Goal: Information Seeking & Learning: Learn about a topic

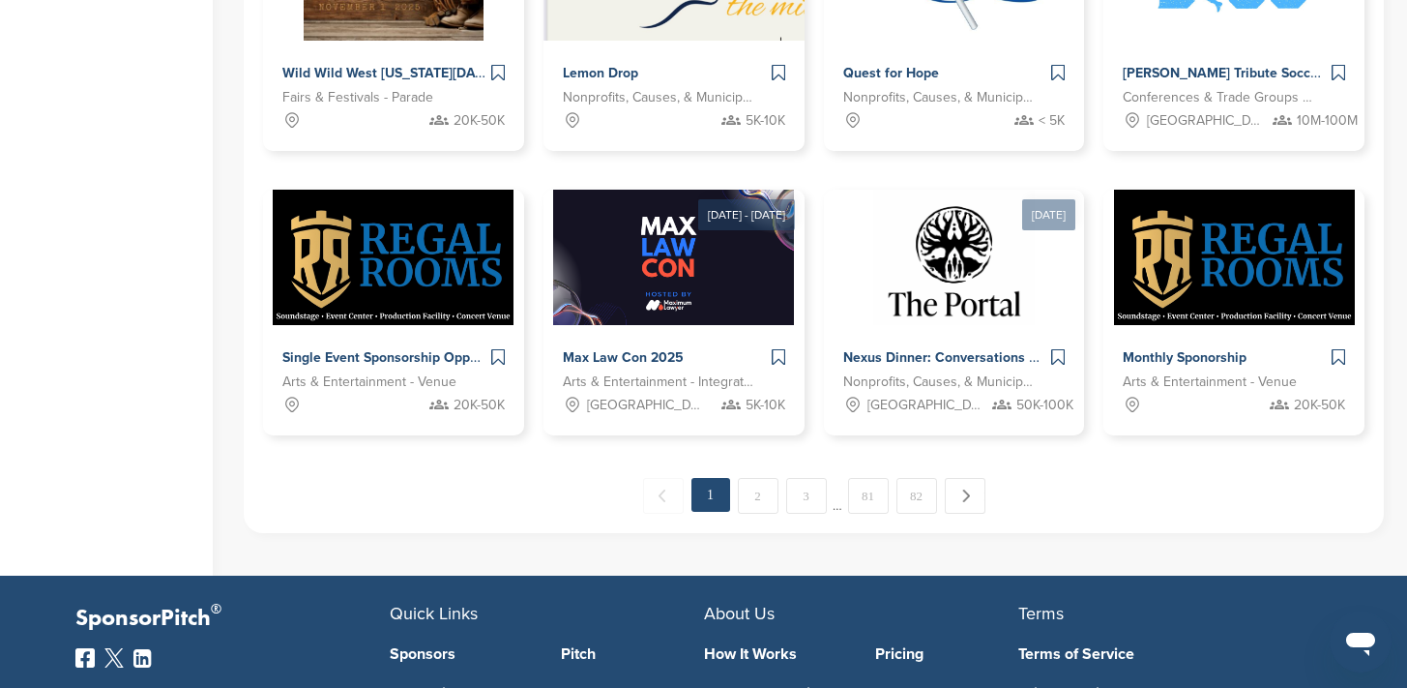
scroll to position [1045, 0]
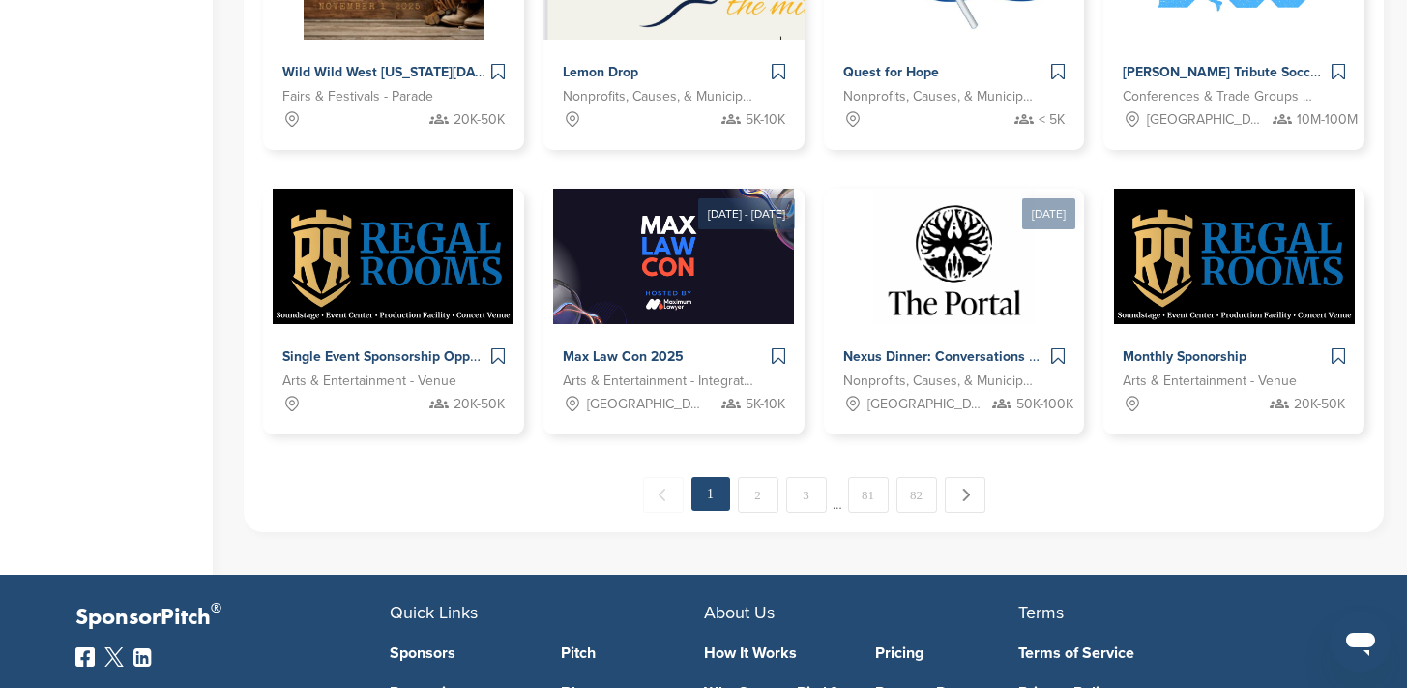
click at [749, 495] on link "2" at bounding box center [758, 495] width 41 height 36
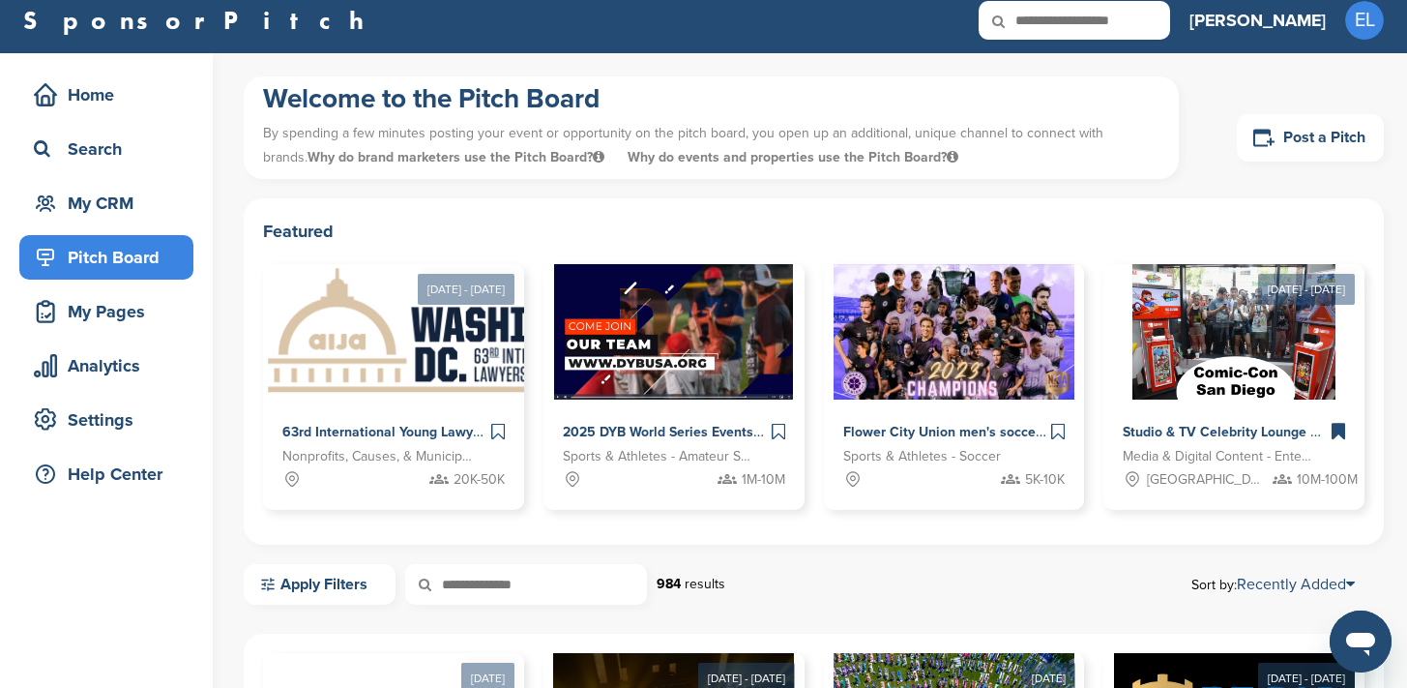
scroll to position [14, 0]
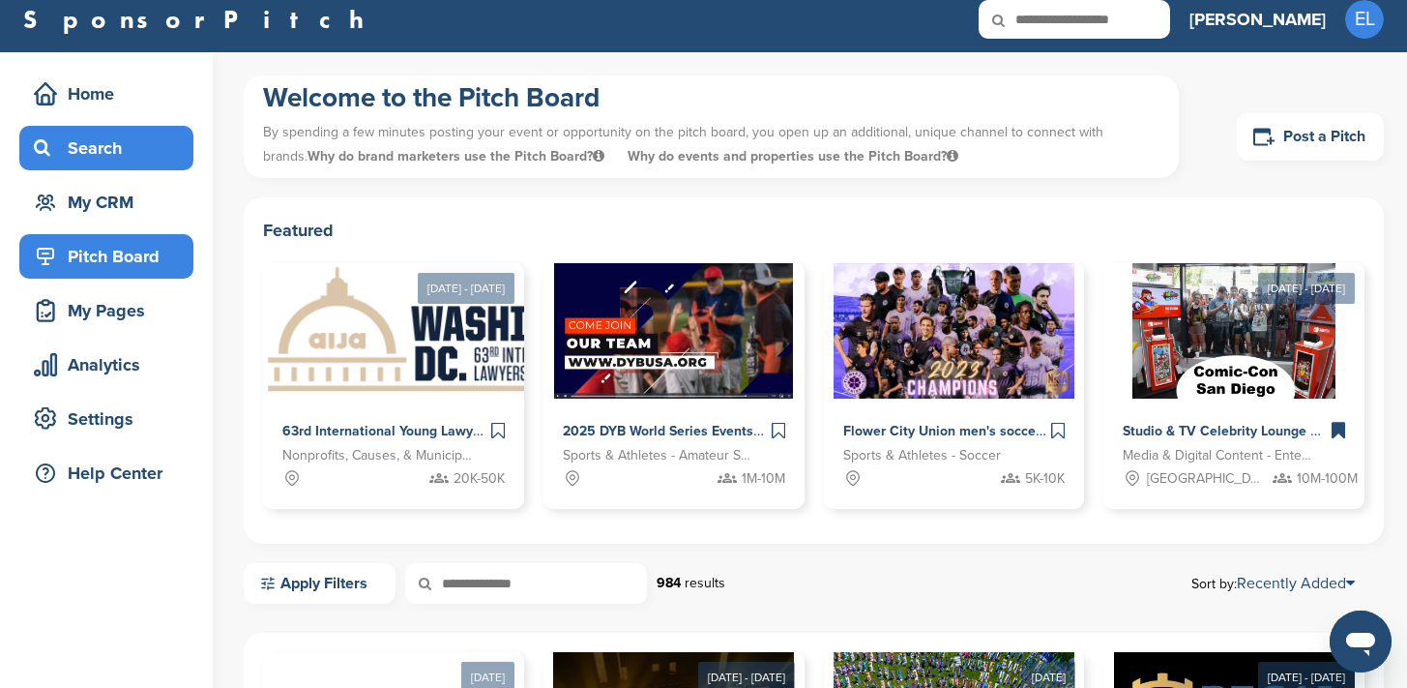
drag, startPoint x: 0, startPoint y: 0, endPoint x: 96, endPoint y: 153, distance: 180.3
click at [96, 153] on div "Search" at bounding box center [111, 148] width 164 height 35
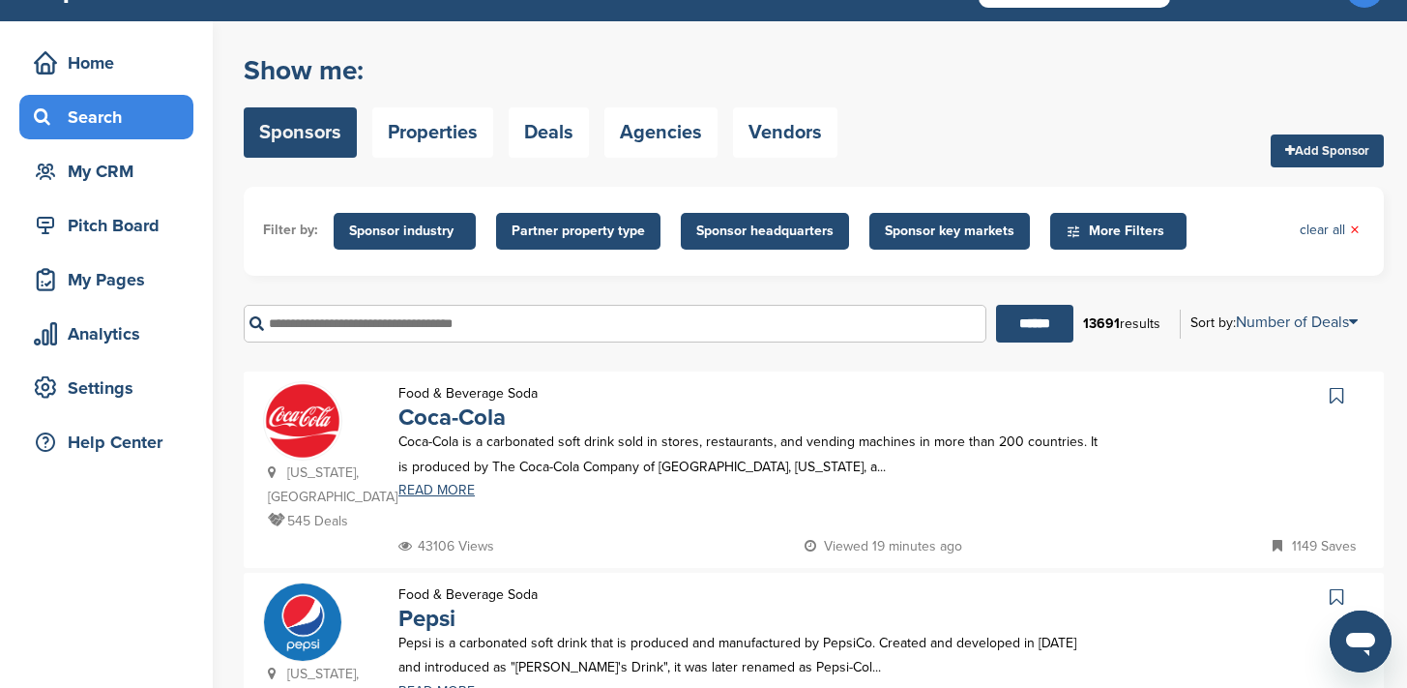
scroll to position [47, 0]
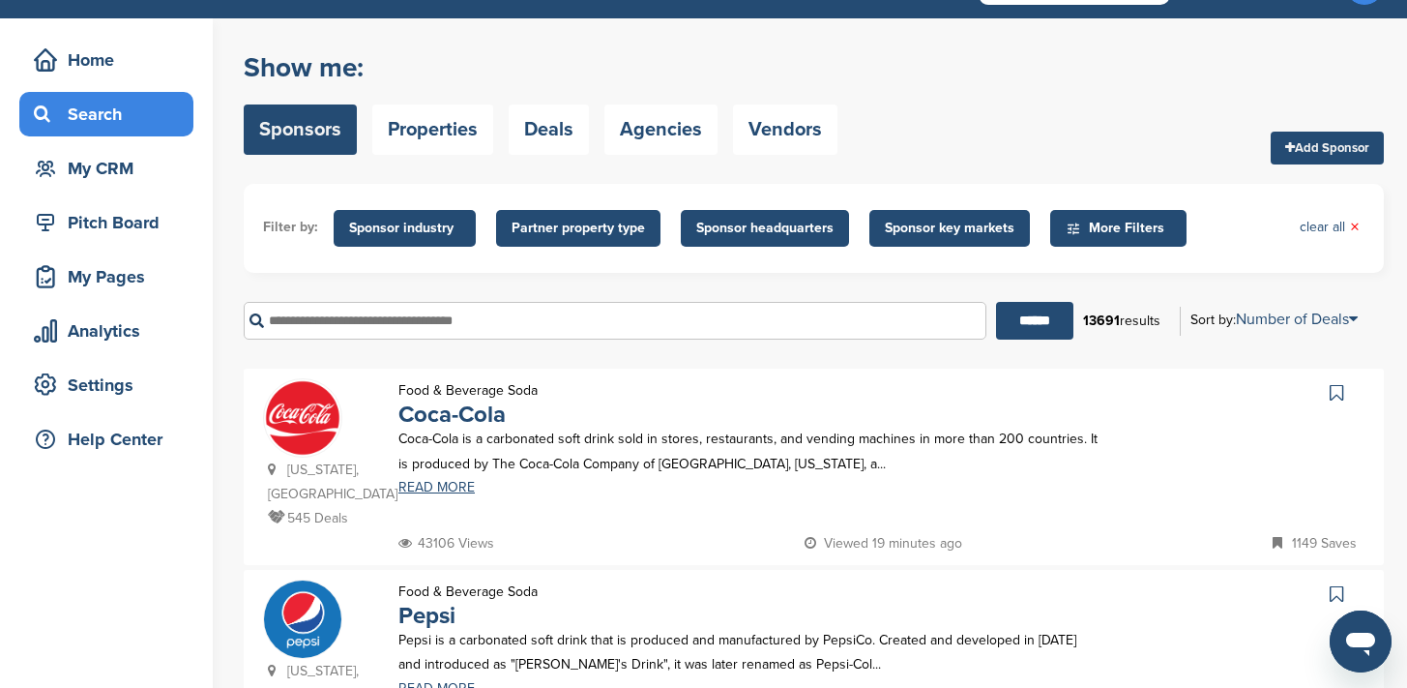
click at [408, 231] on span "Sponsor industry" at bounding box center [404, 228] width 111 height 21
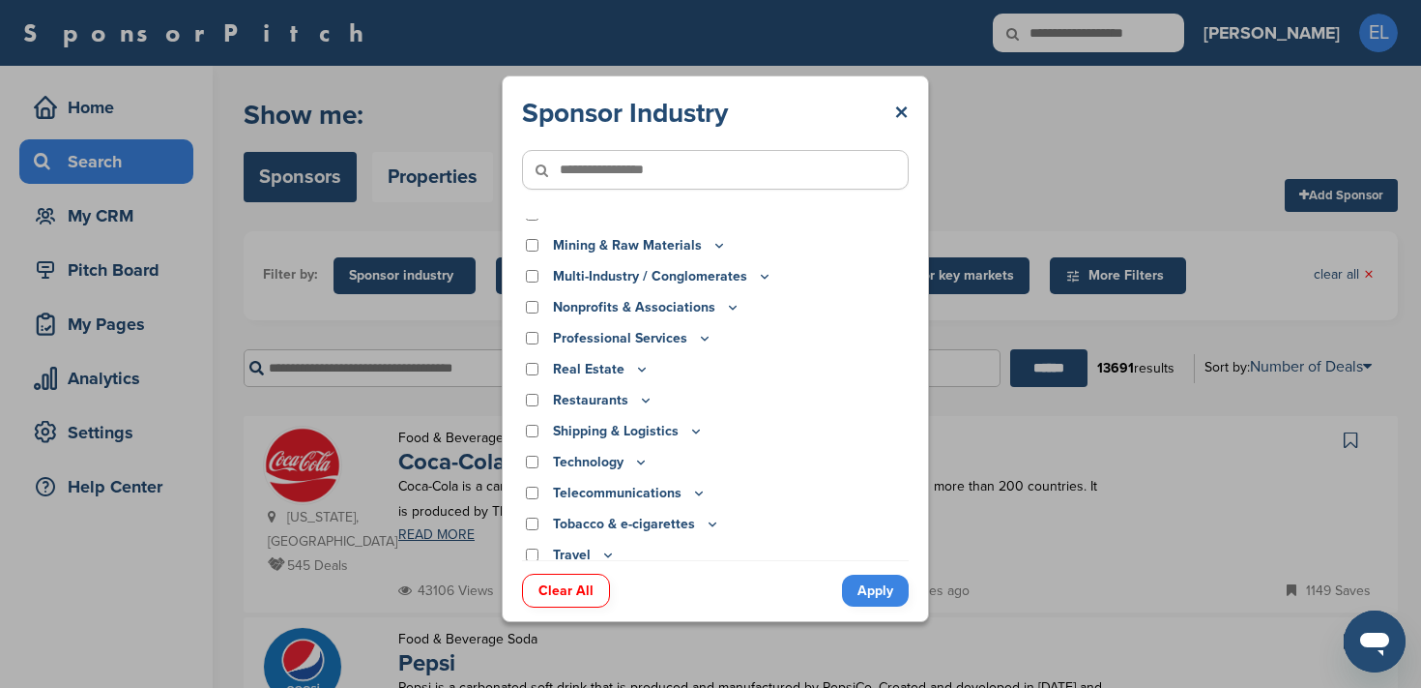
scroll to position [550, 0]
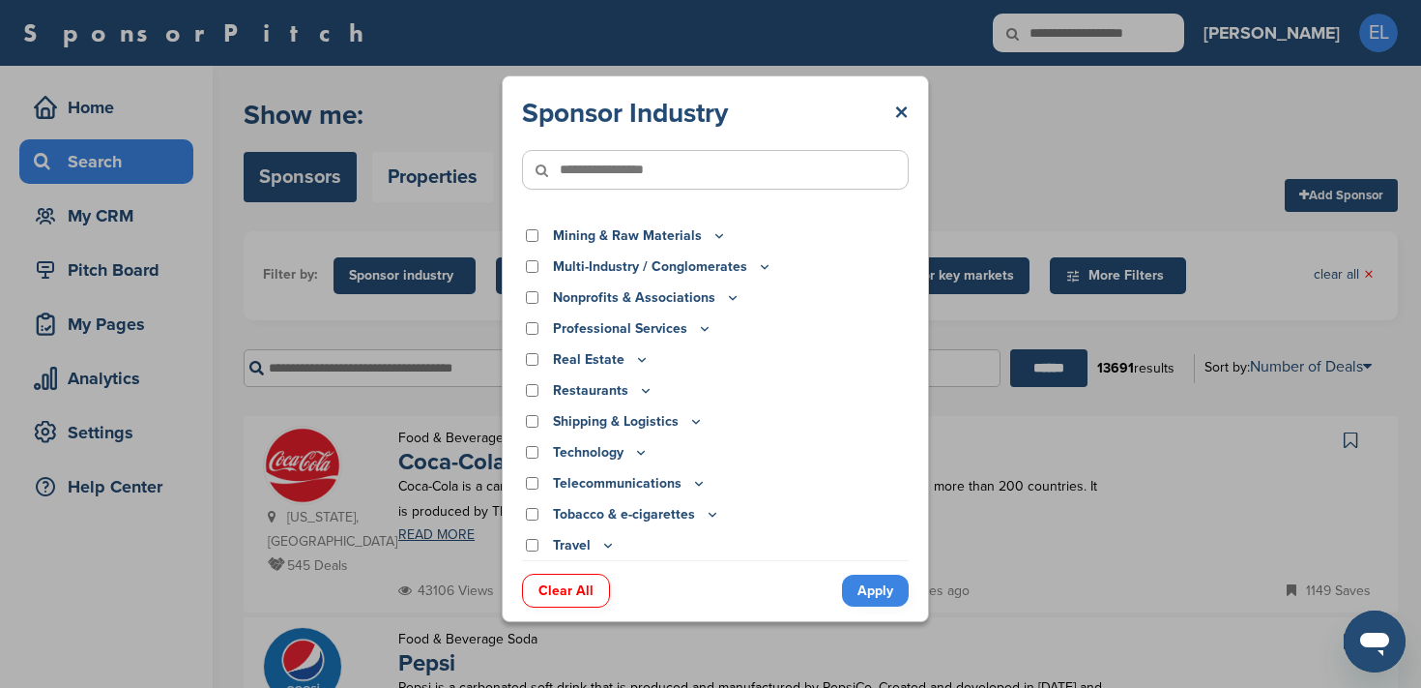
click at [601, 547] on icon at bounding box center [607, 545] width 15 height 16
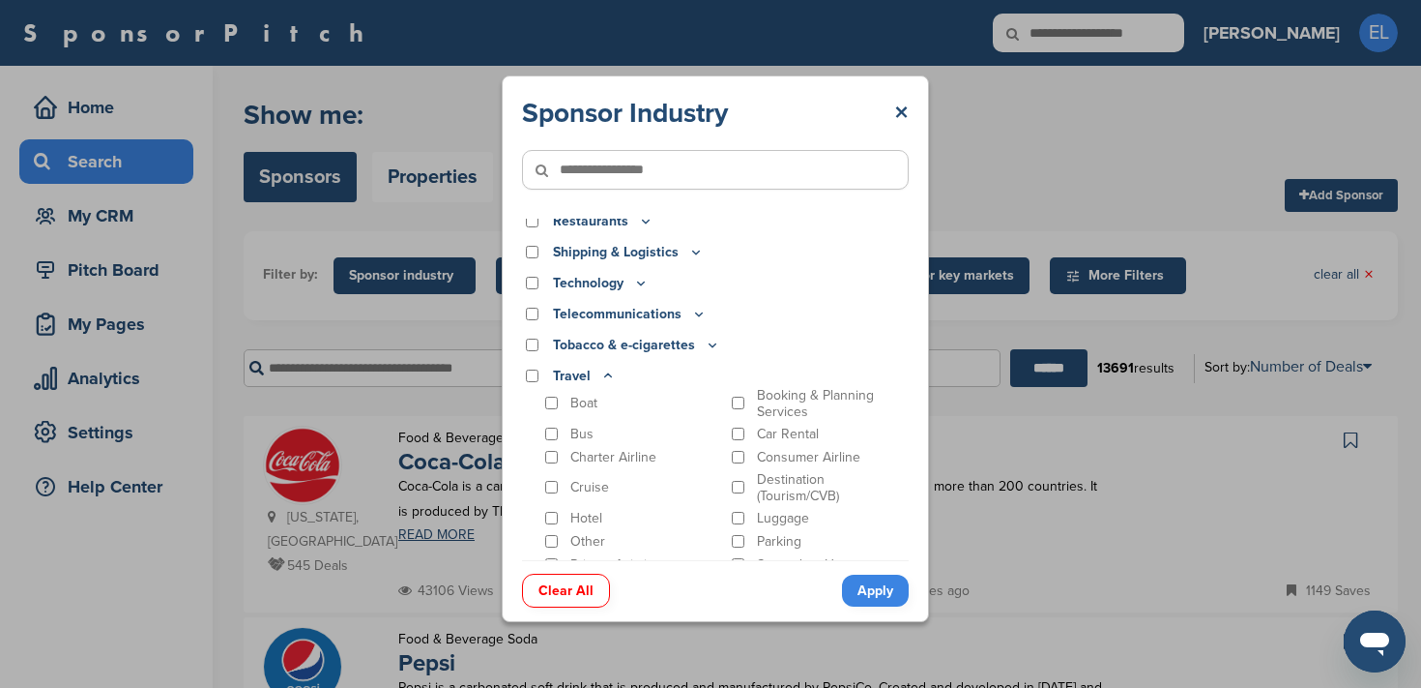
scroll to position [730, 0]
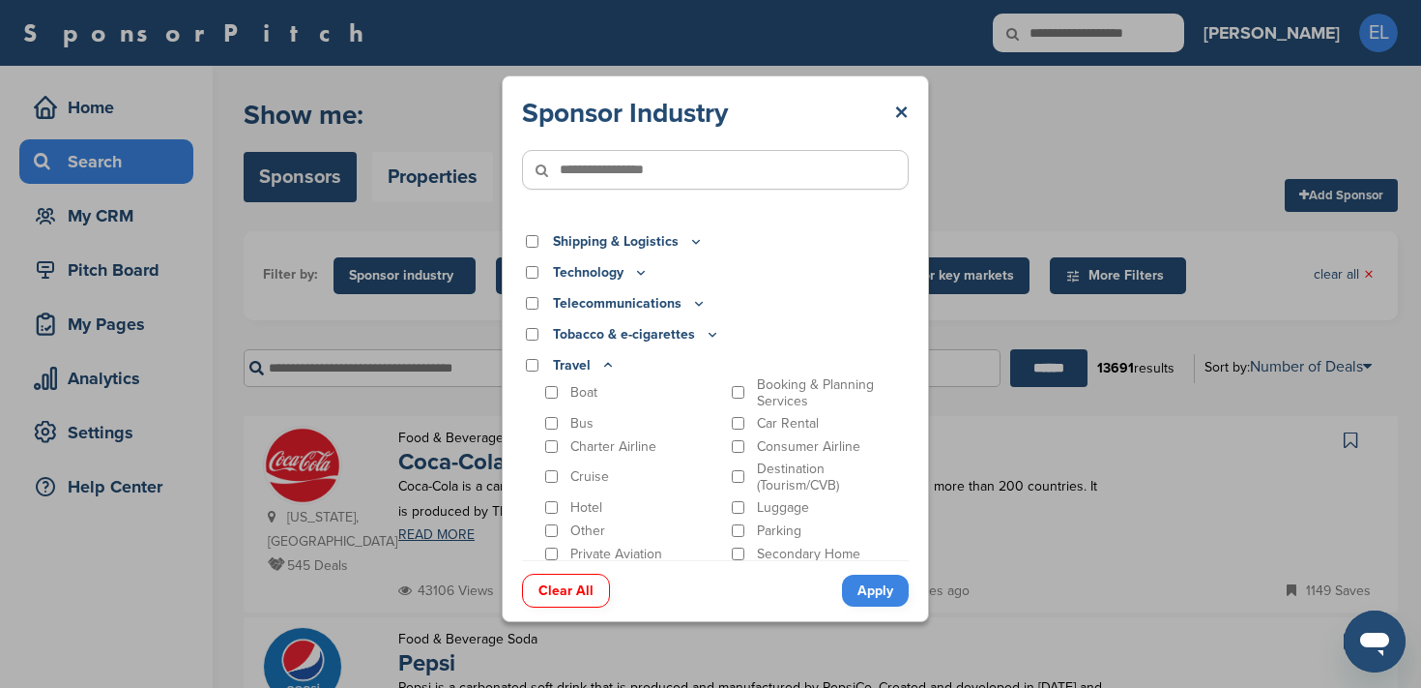
click at [601, 366] on icon at bounding box center [607, 365] width 15 height 16
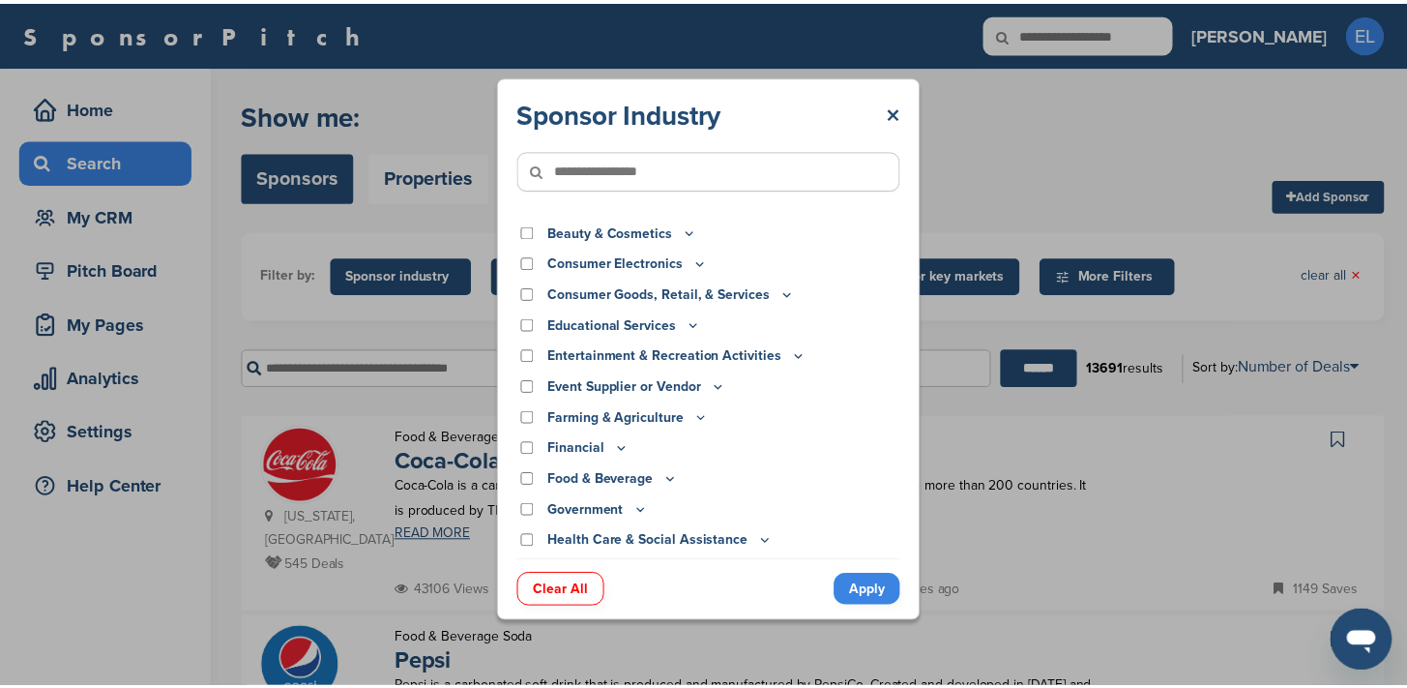
scroll to position [62, 0]
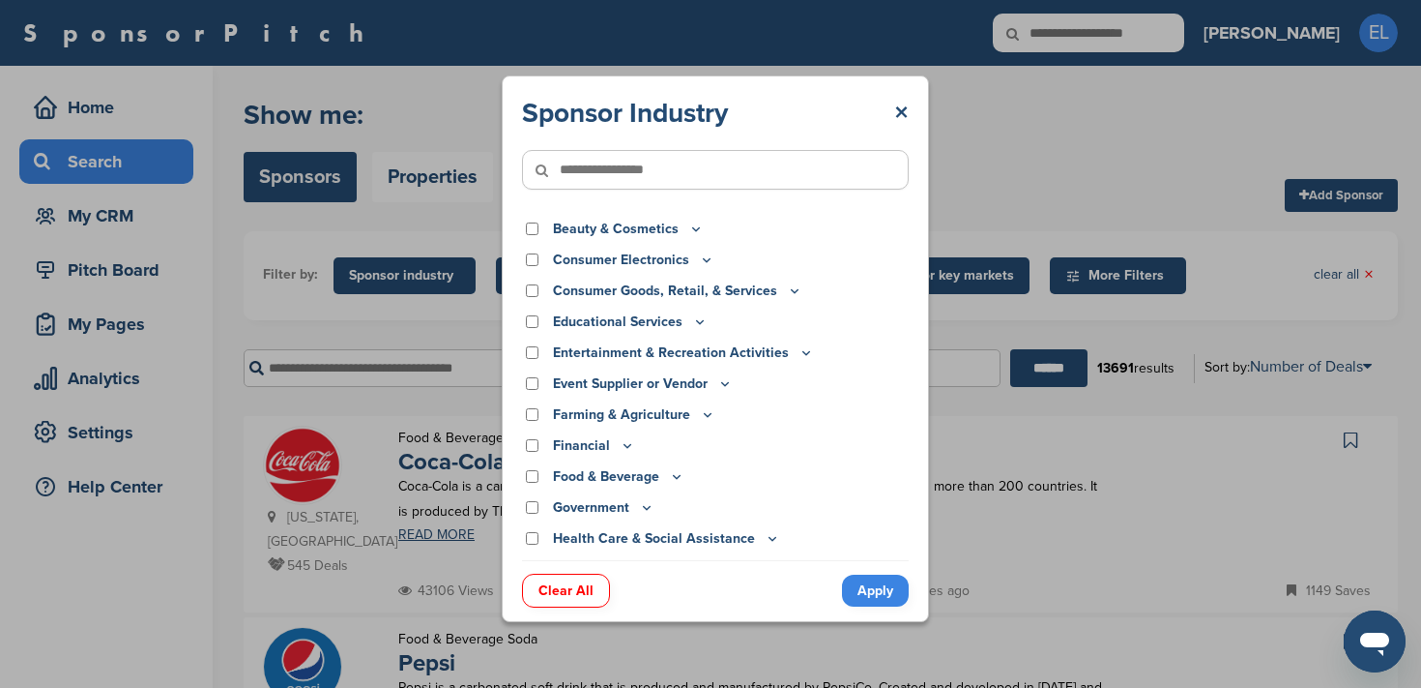
click at [982, 161] on div "Sponsor Industry × Apparel, Clothing, & Fashion Accessories Athletic Apparel & …" at bounding box center [715, 348] width 1431 height 697
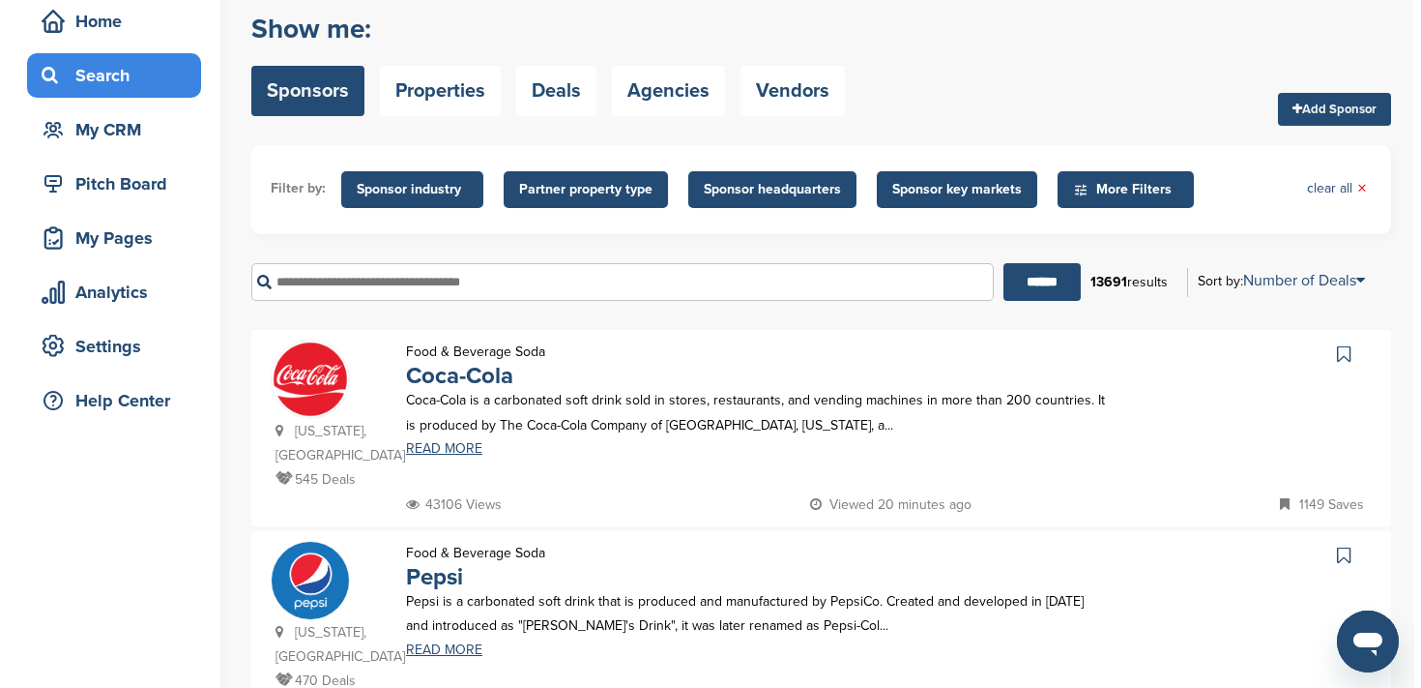
scroll to position [0, 0]
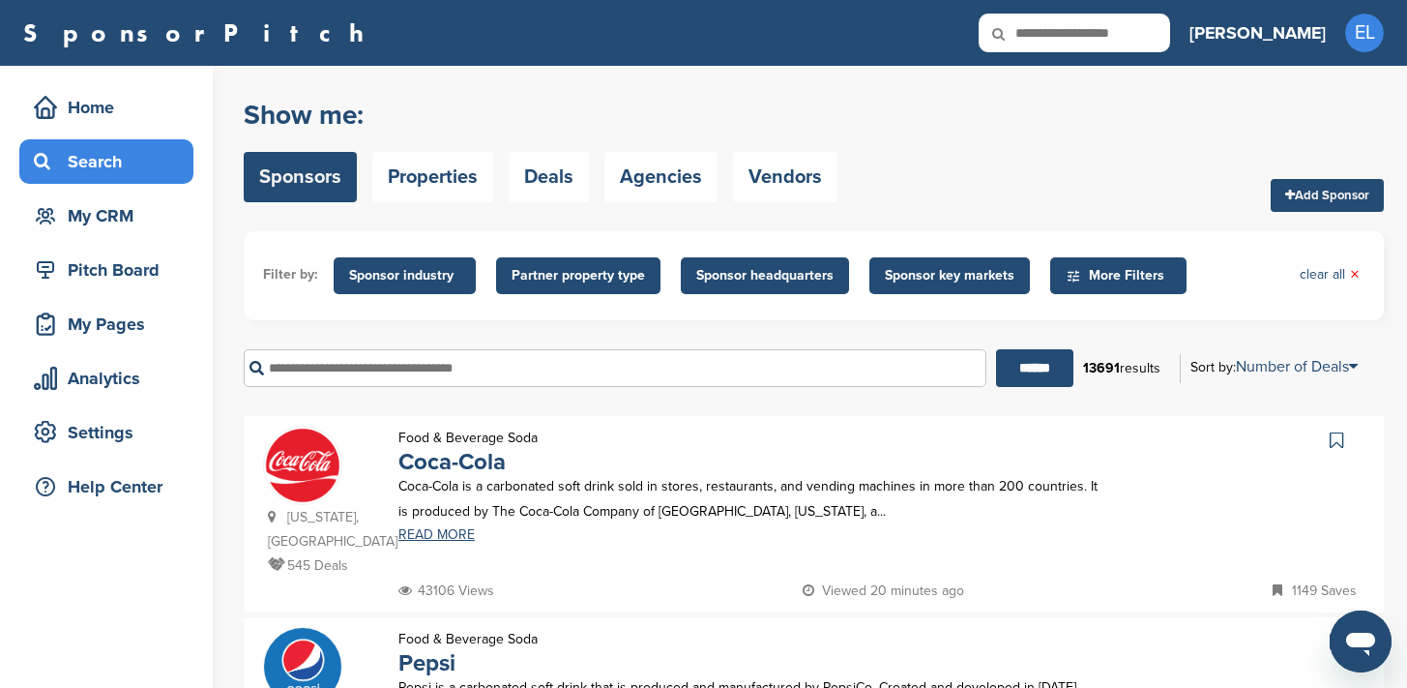
click at [951, 269] on span "Sponsor key markets" at bounding box center [950, 275] width 130 height 21
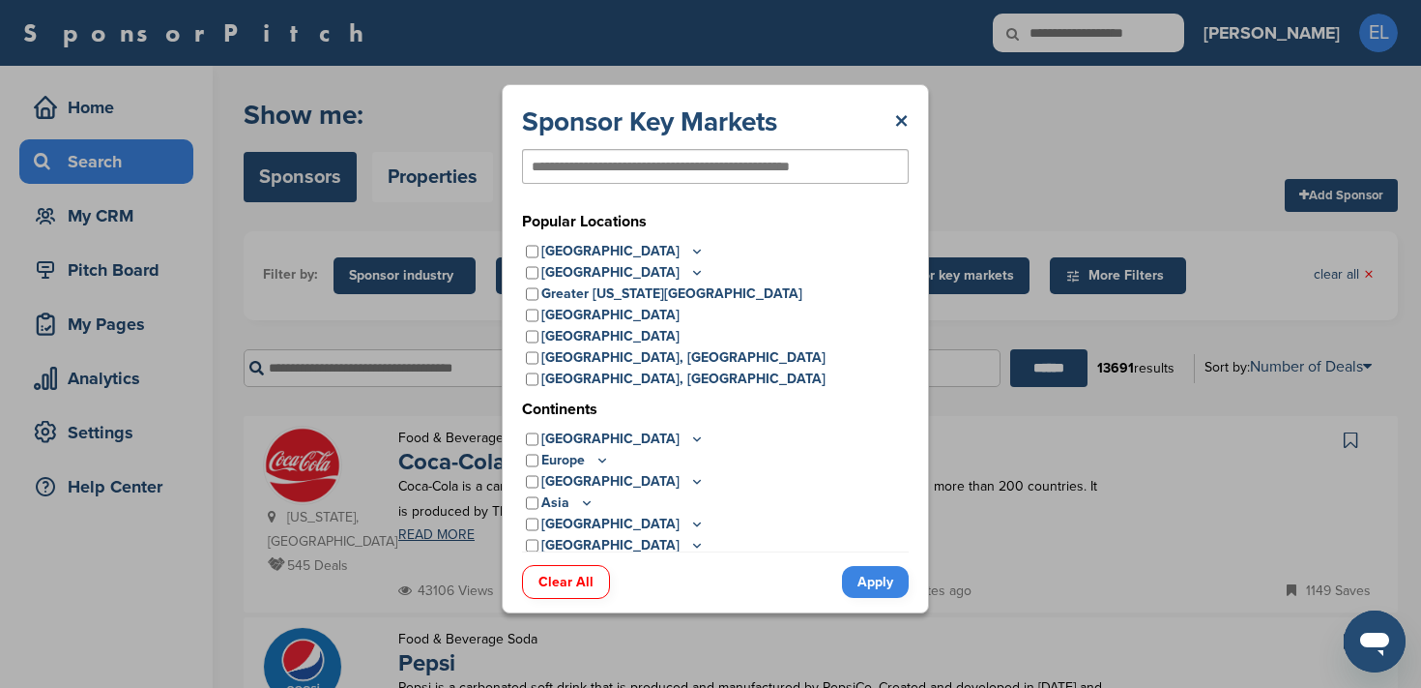
drag, startPoint x: 0, startPoint y: 0, endPoint x: 911, endPoint y: 112, distance: 917.7
click at [911, 112] on div "Sponsor Key Markets × Popular Locations United States Midwest Illinois Indiana …" at bounding box center [715, 348] width 427 height 529
click at [904, 121] on link "×" at bounding box center [901, 121] width 15 height 35
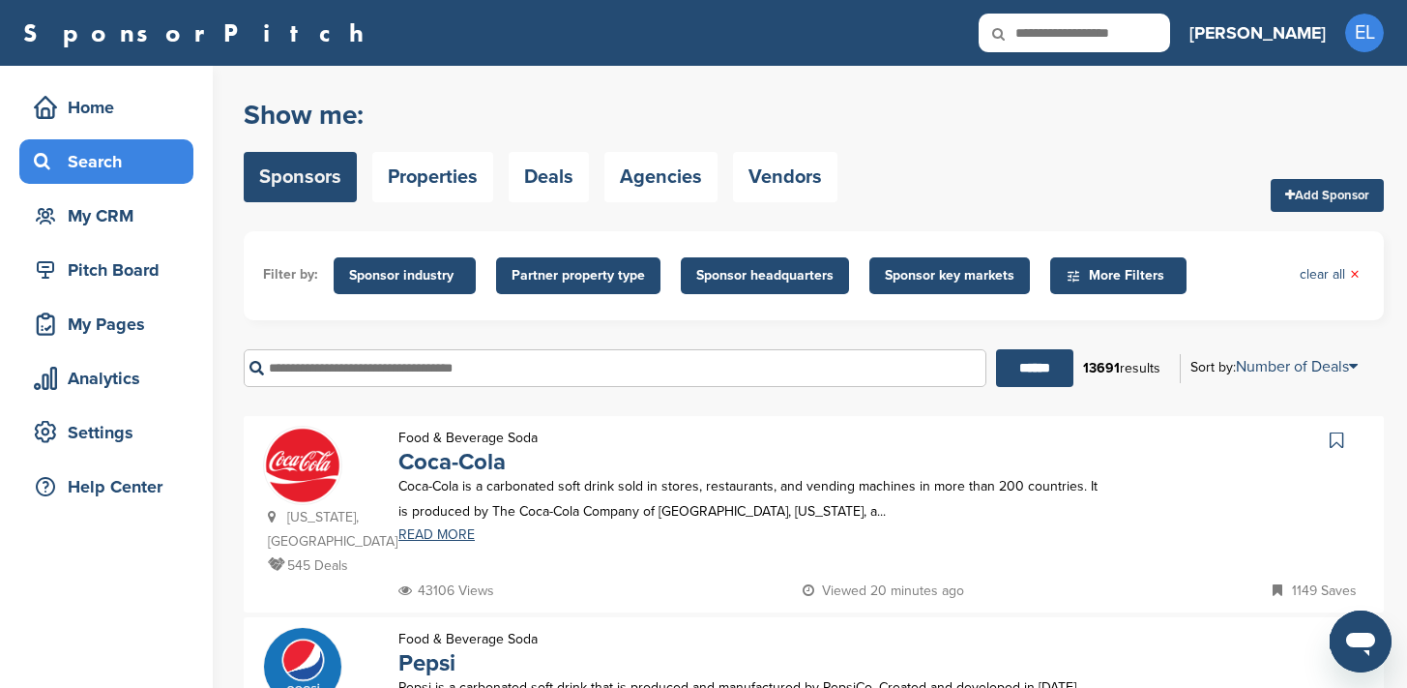
click at [419, 280] on span "Sponsor industry" at bounding box center [404, 275] width 111 height 21
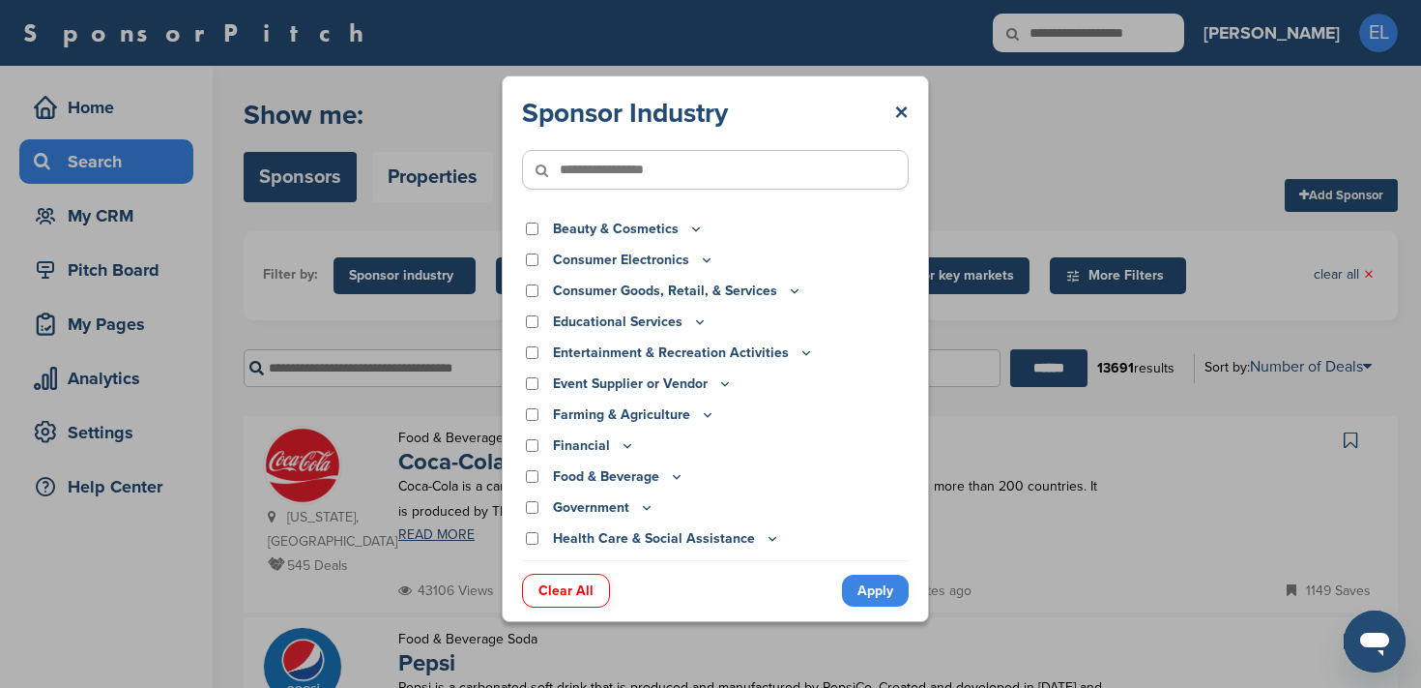
click at [691, 176] on input"] "text" at bounding box center [715, 170] width 387 height 40
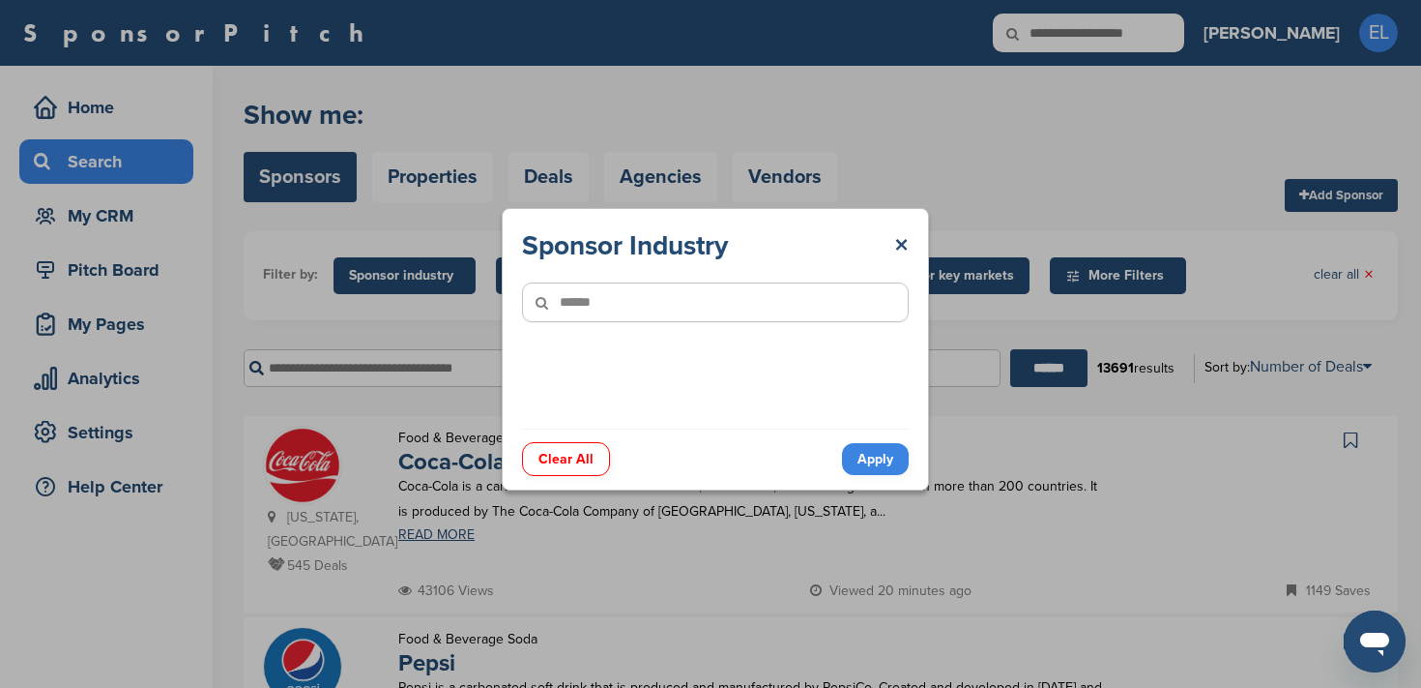
click at [658, 299] on input"] "******" at bounding box center [715, 302] width 387 height 40
type input"] "*"
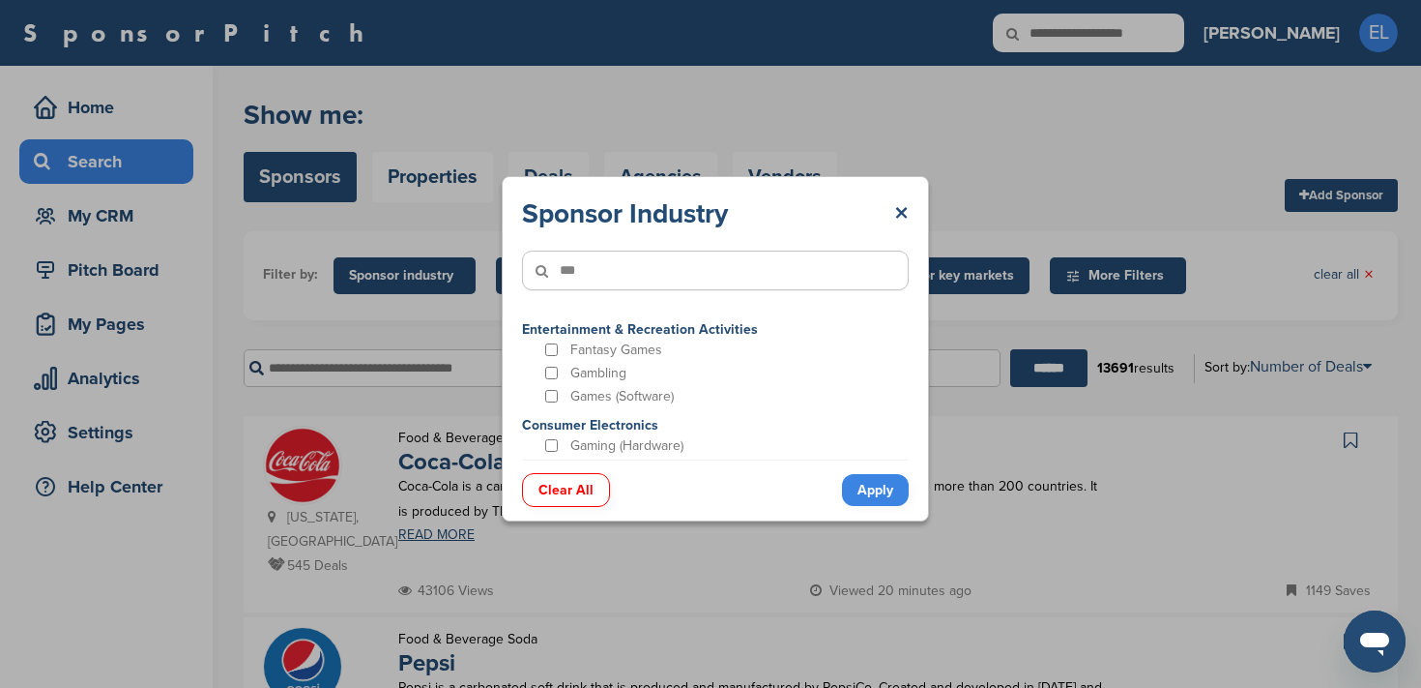
type input"] "***"
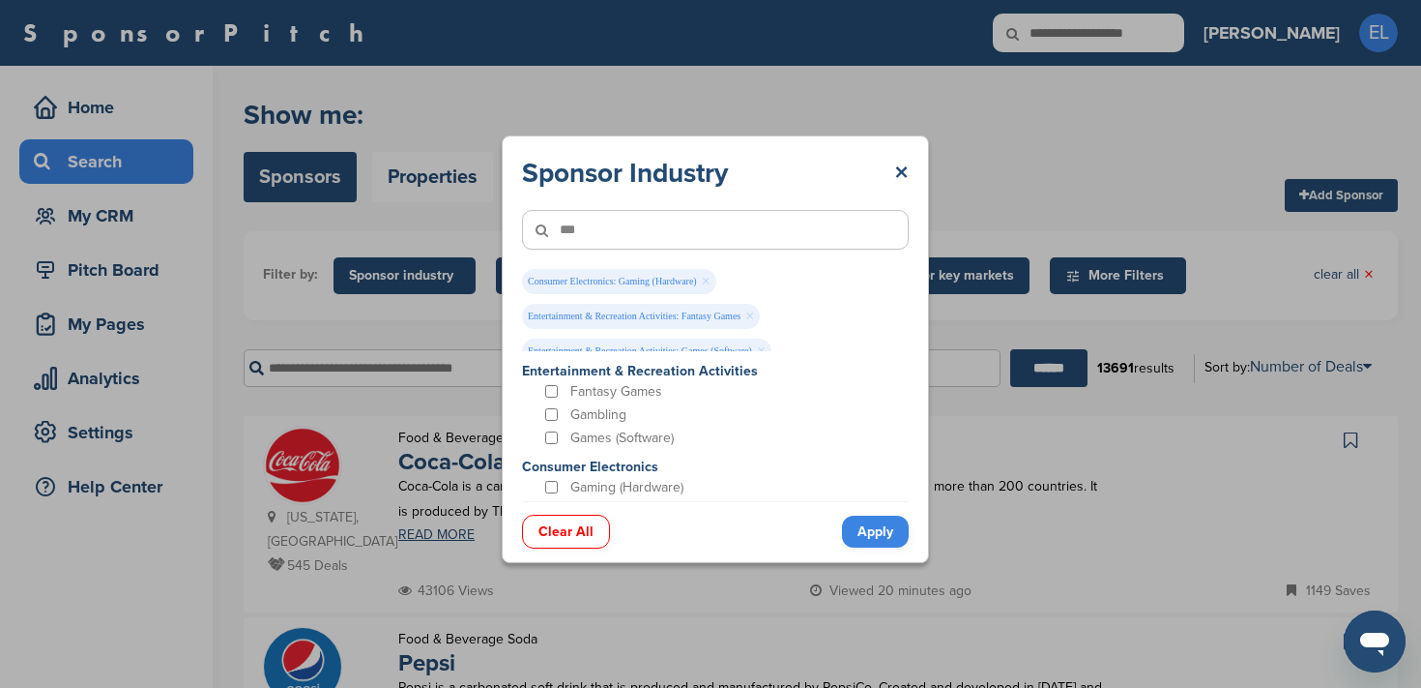
click at [867, 531] on link "Apply" at bounding box center [875, 531] width 67 height 32
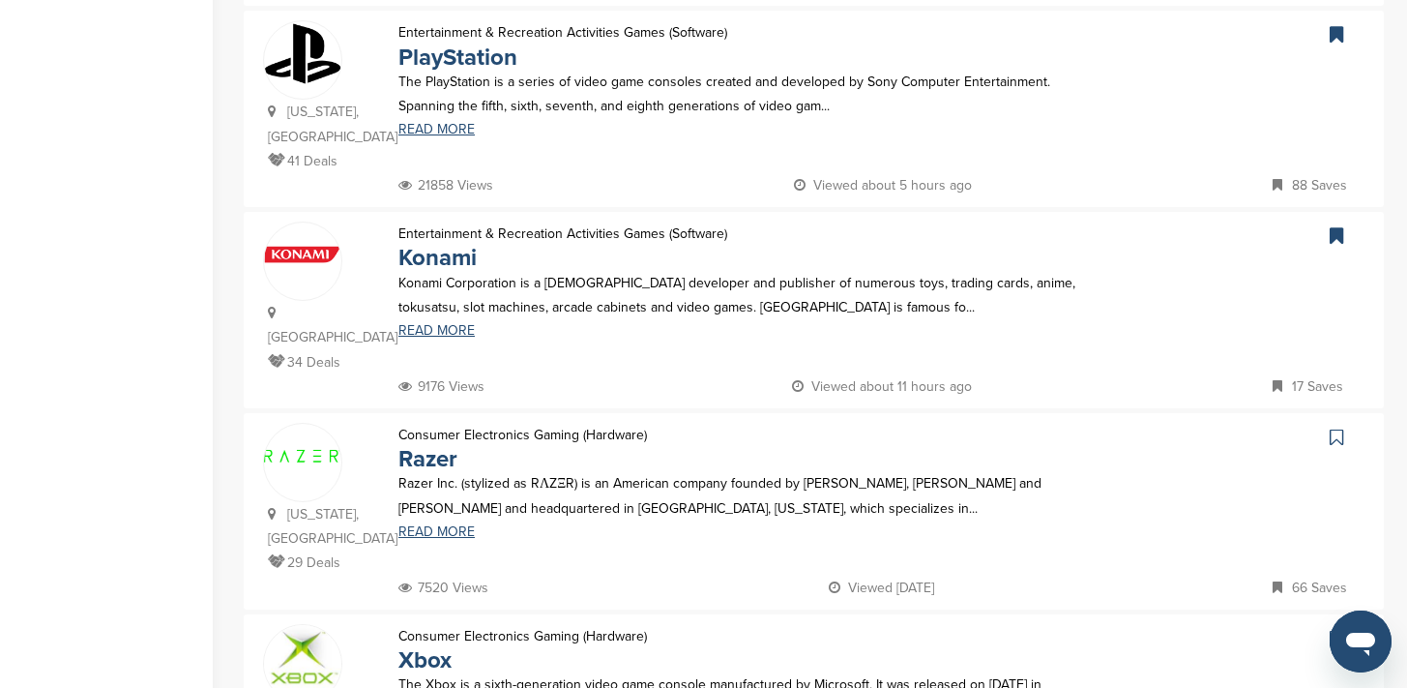
scroll to position [1052, 0]
click at [430, 463] on link "Razer" at bounding box center [427, 457] width 59 height 28
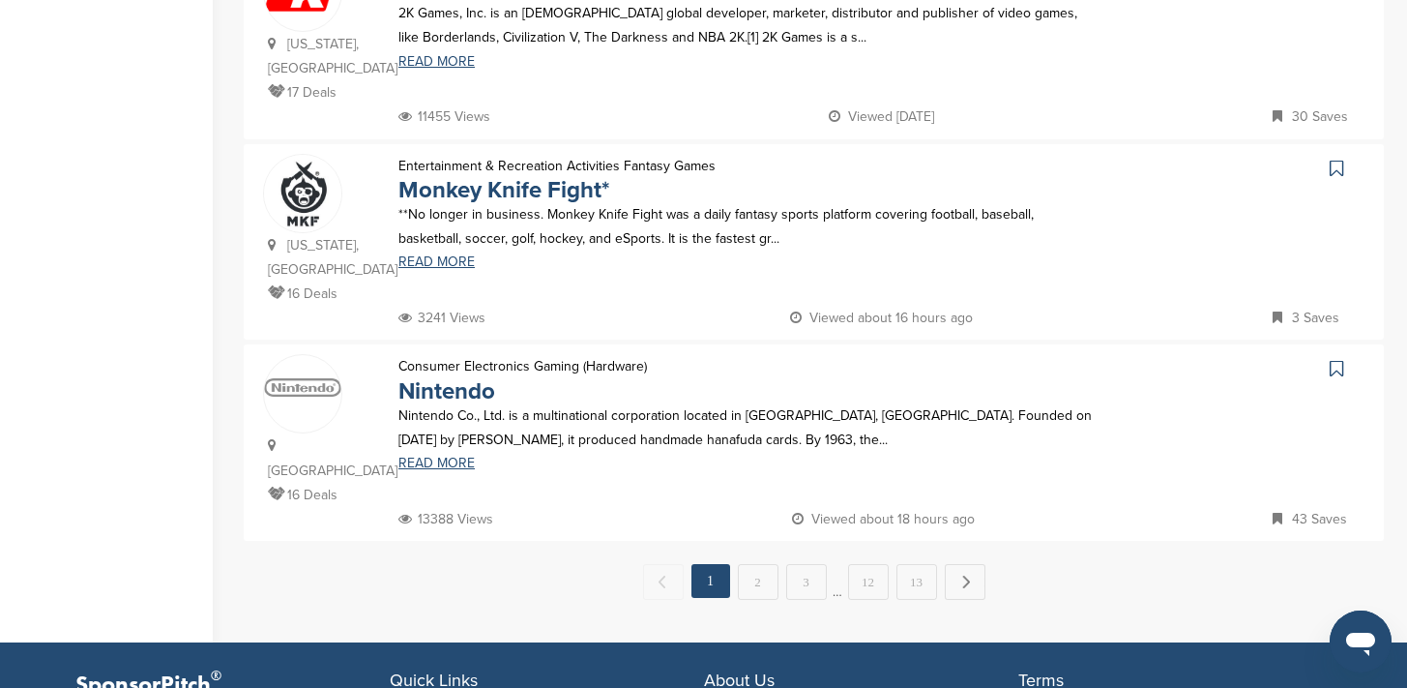
scroll to position [1982, 0]
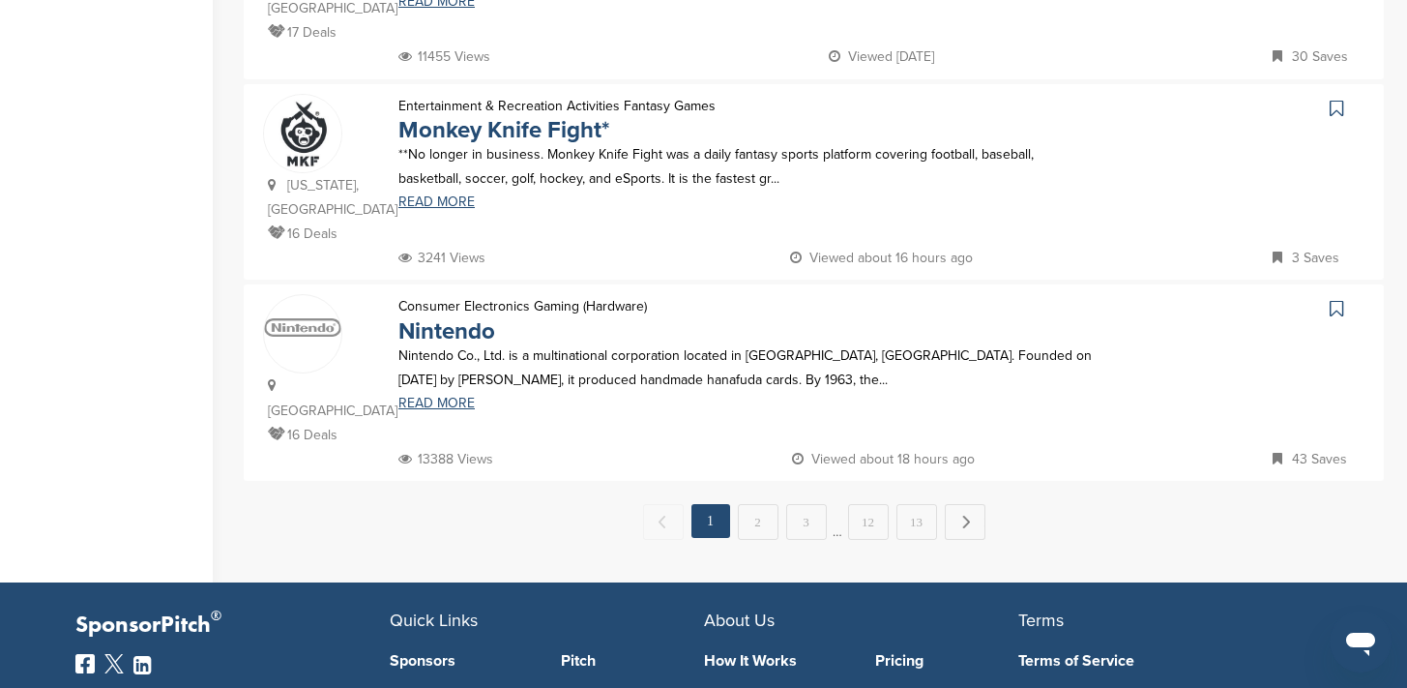
click at [440, 336] on link "Nintendo" at bounding box center [446, 331] width 97 height 28
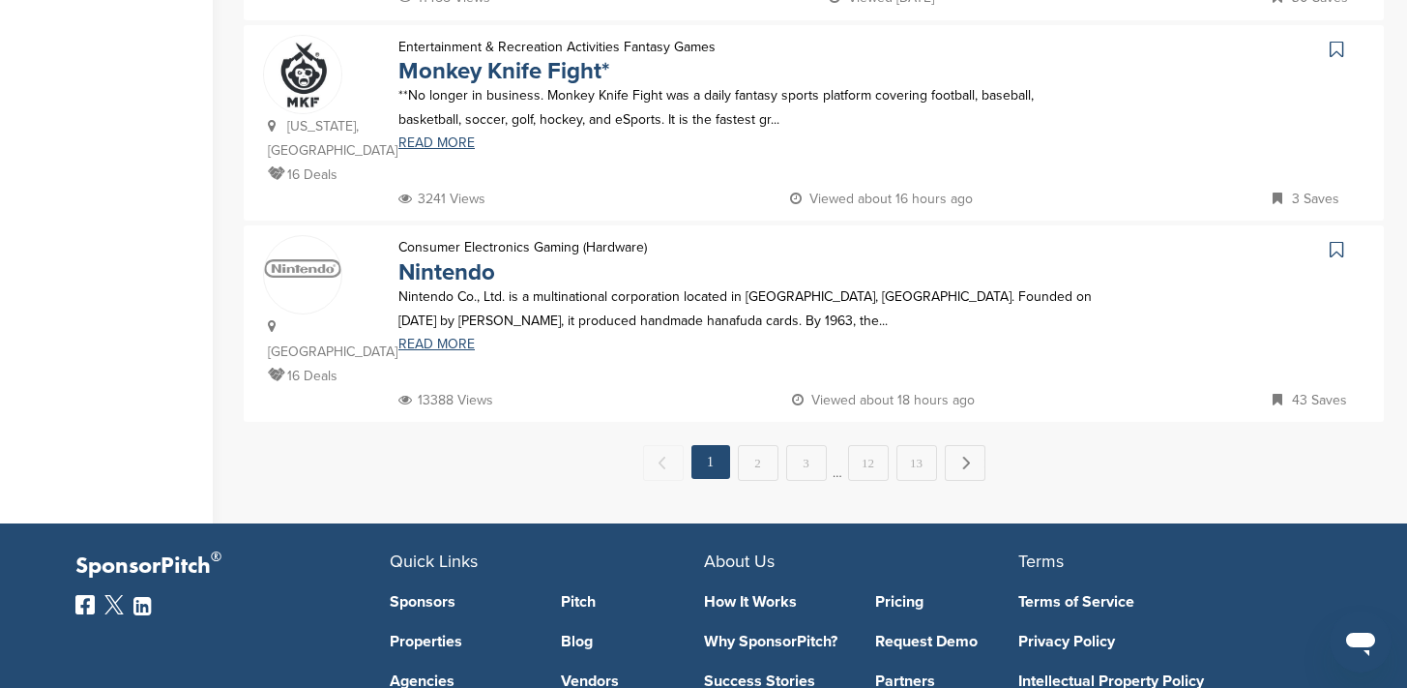
scroll to position [2057, 0]
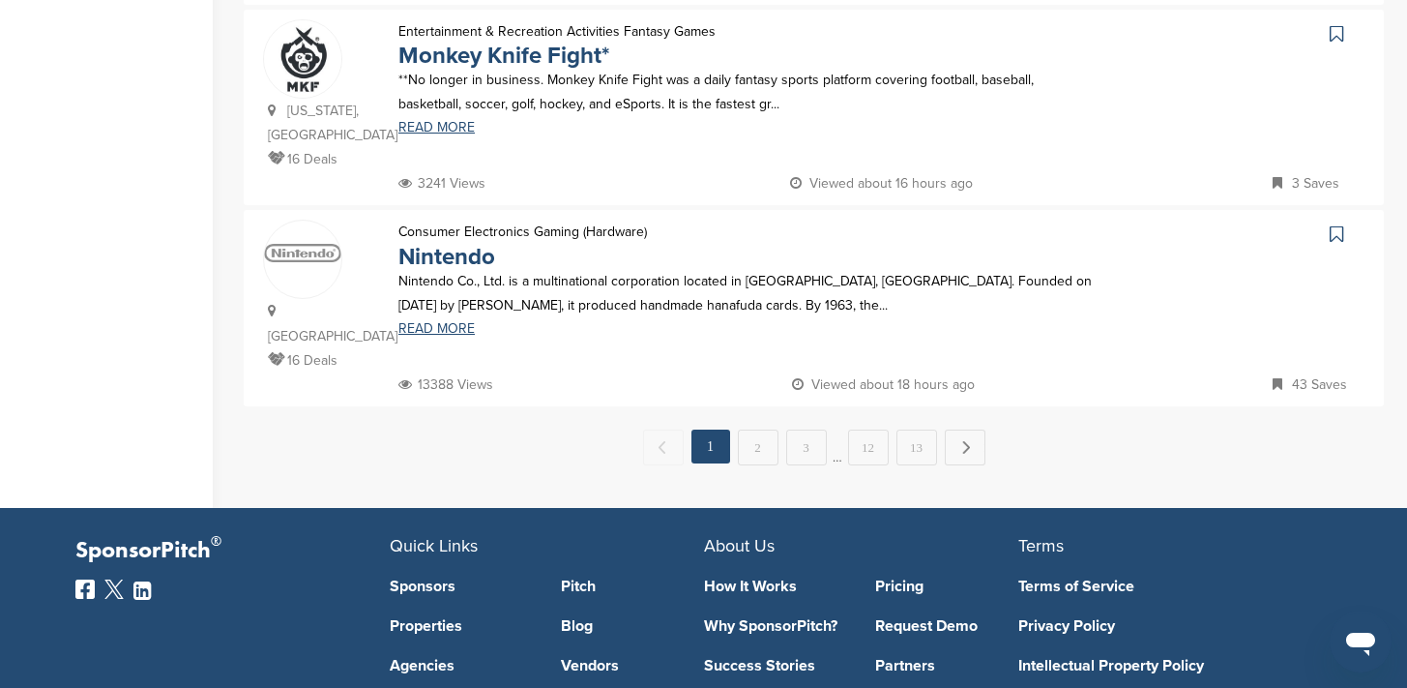
click at [768, 434] on link "2" at bounding box center [758, 447] width 41 height 36
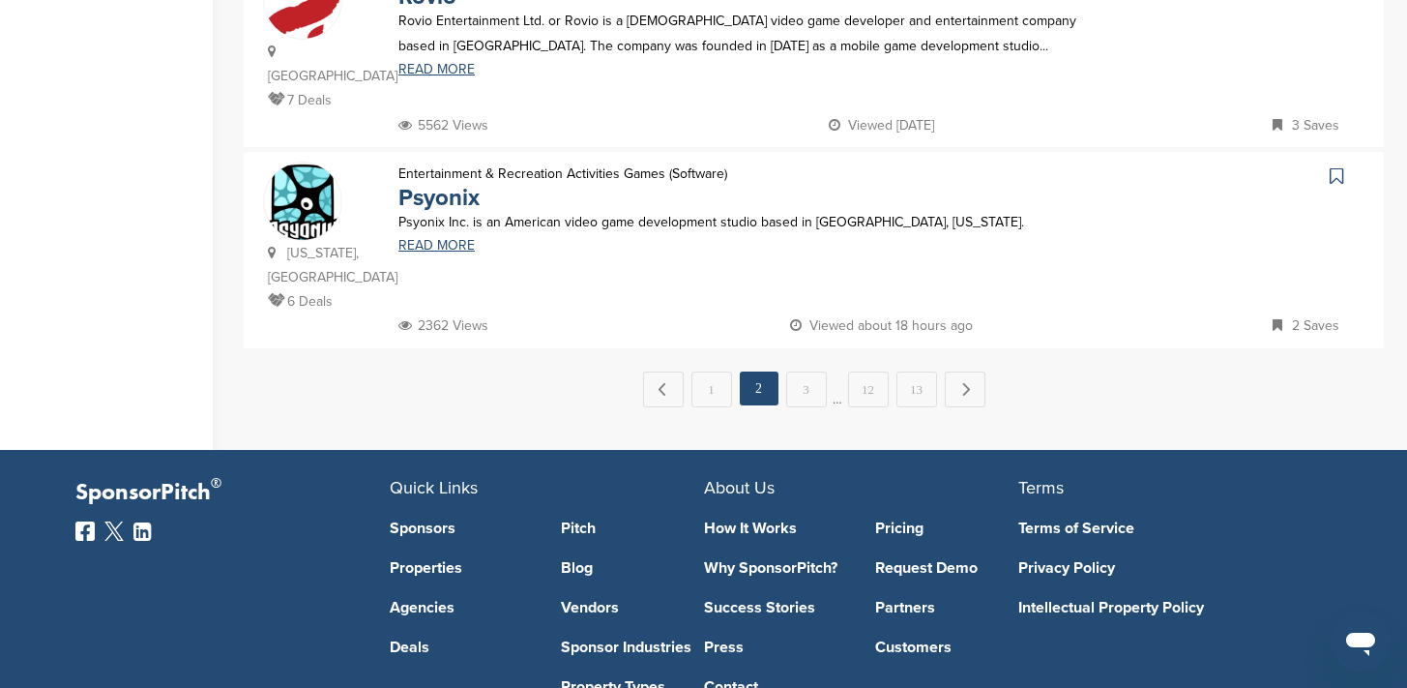
scroll to position [2107, 0]
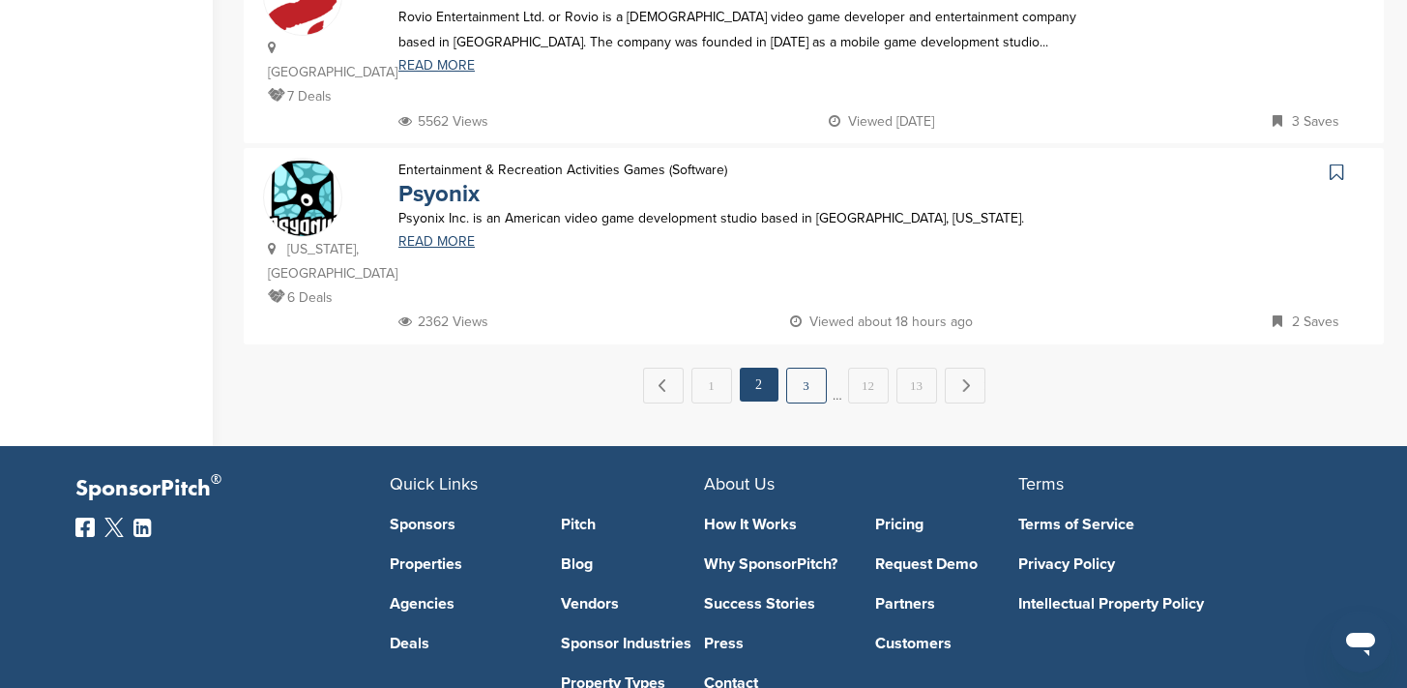
click at [807, 367] on link "3" at bounding box center [806, 385] width 41 height 36
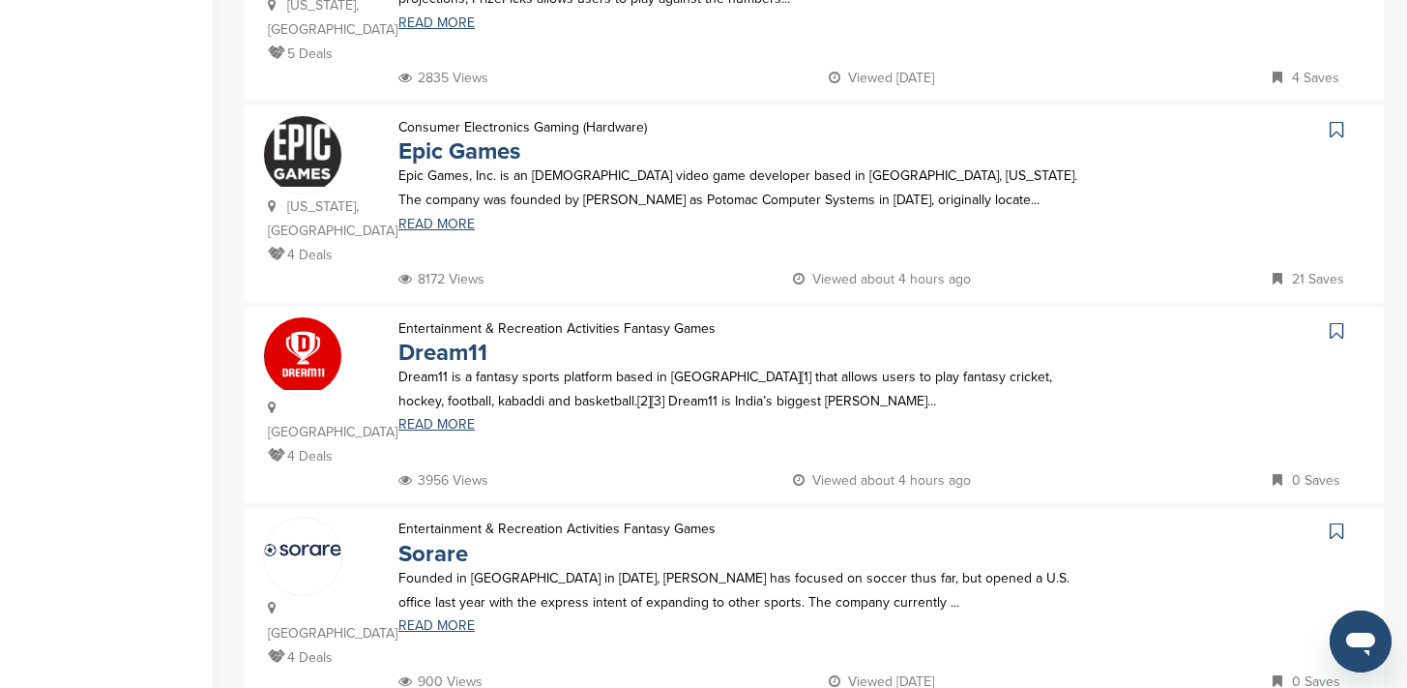
scroll to position [1763, 0]
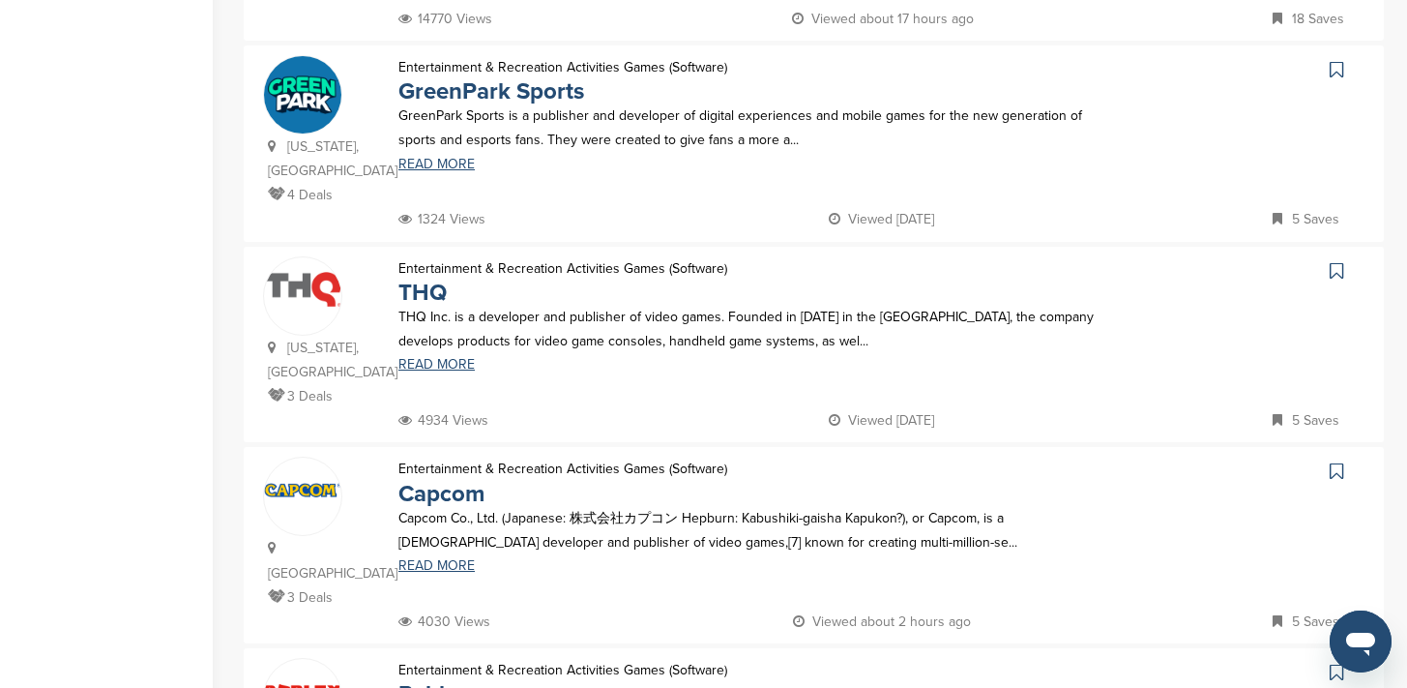
scroll to position [617, 0]
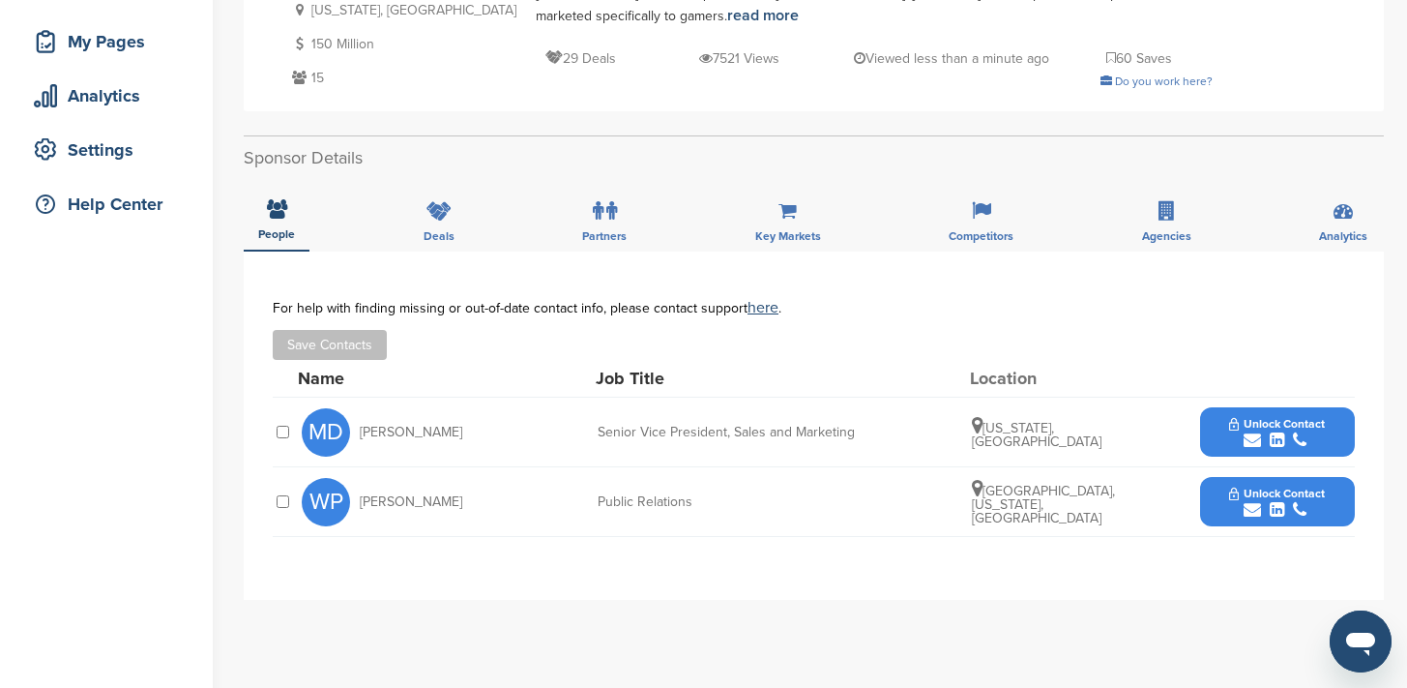
scroll to position [293, 0]
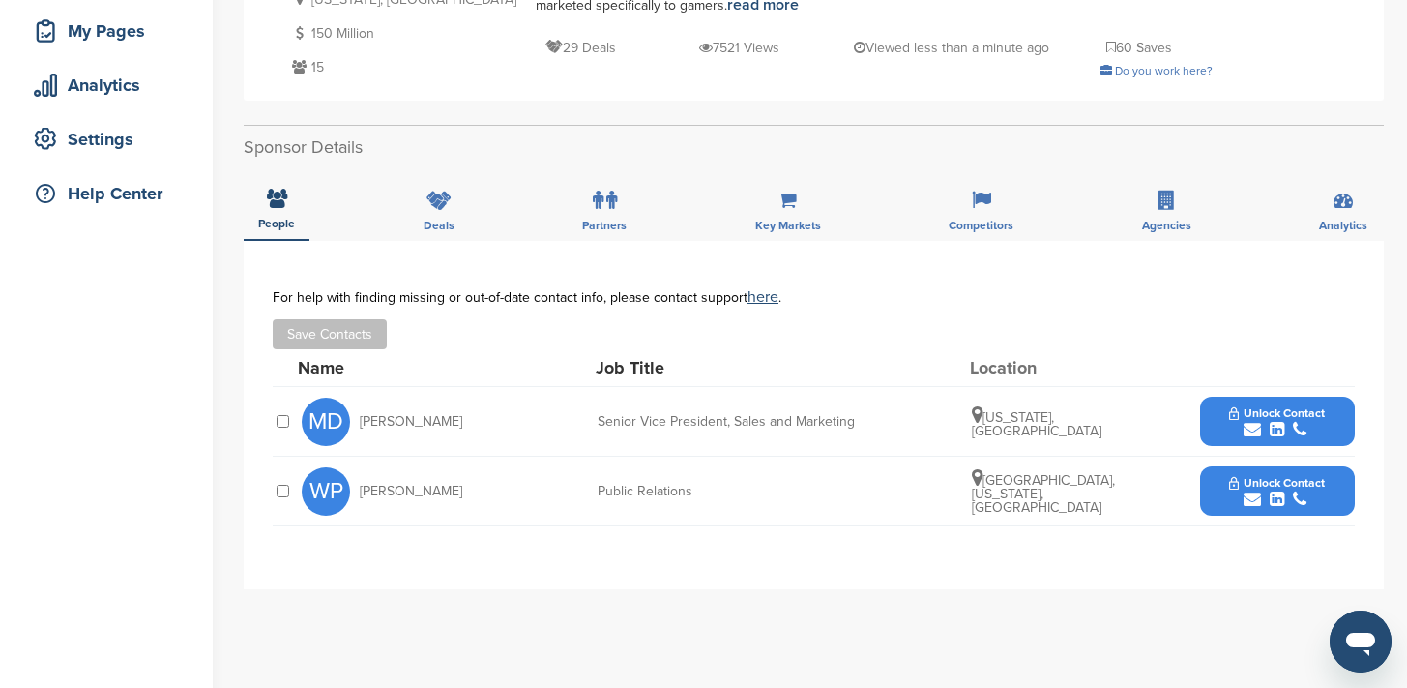
click at [406, 421] on span "Mike Dilmagani" at bounding box center [411, 422] width 102 height 14
click at [405, 430] on div "MD Mike Dilmagani" at bounding box center [408, 421] width 213 height 48
click at [444, 202] on icon at bounding box center [438, 199] width 25 height 19
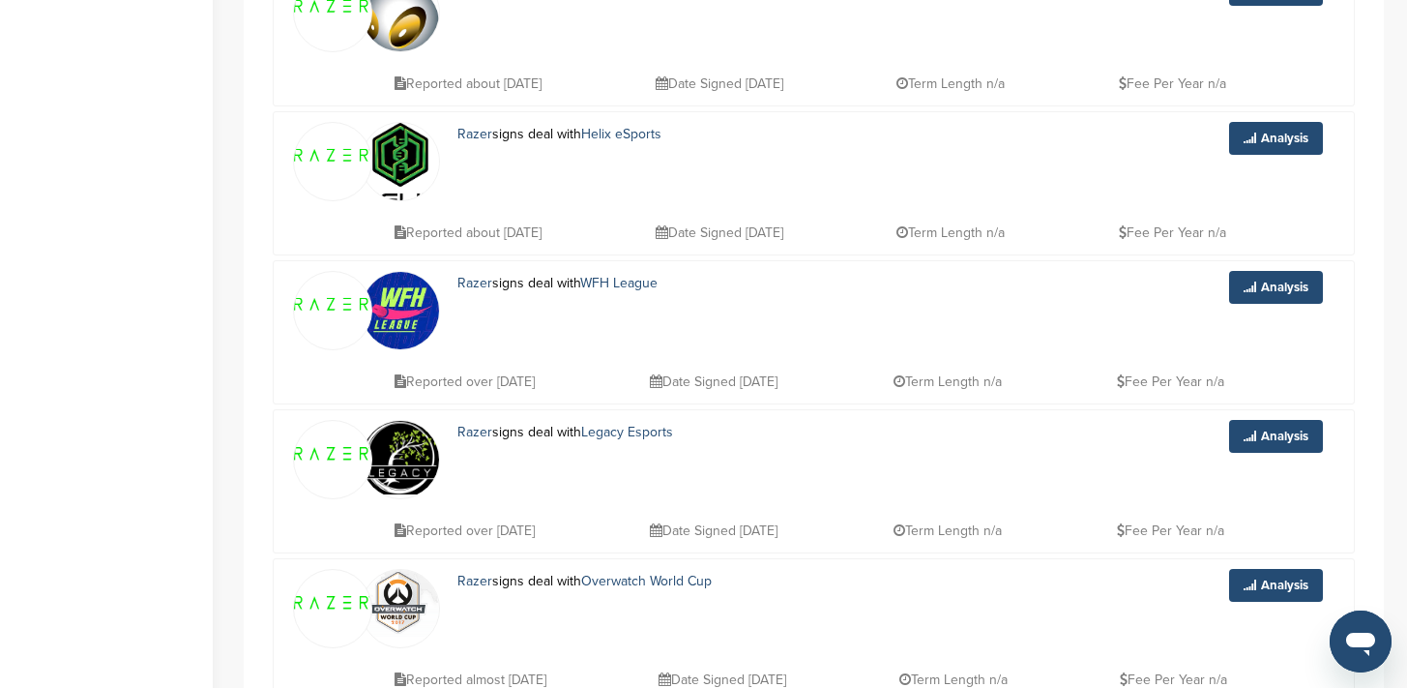
scroll to position [1676, 0]
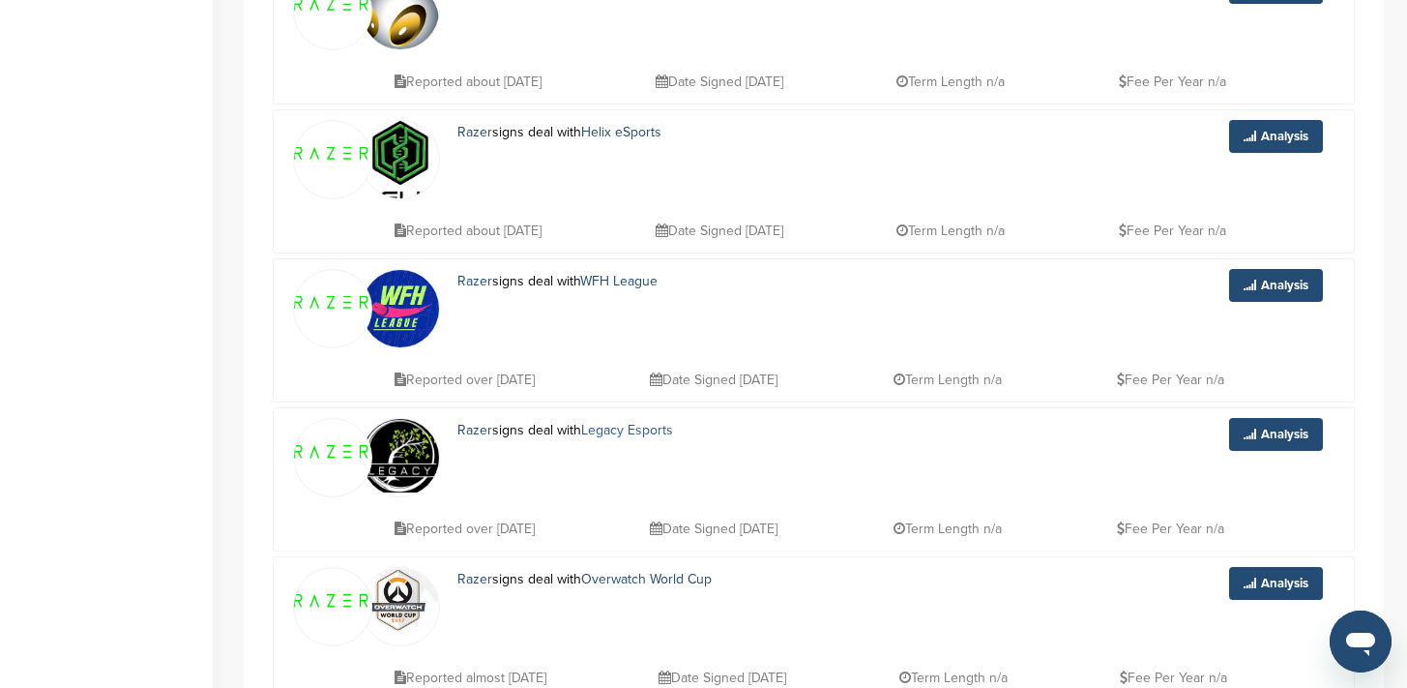
click at [624, 427] on link "Legacy Esports" at bounding box center [627, 430] width 92 height 16
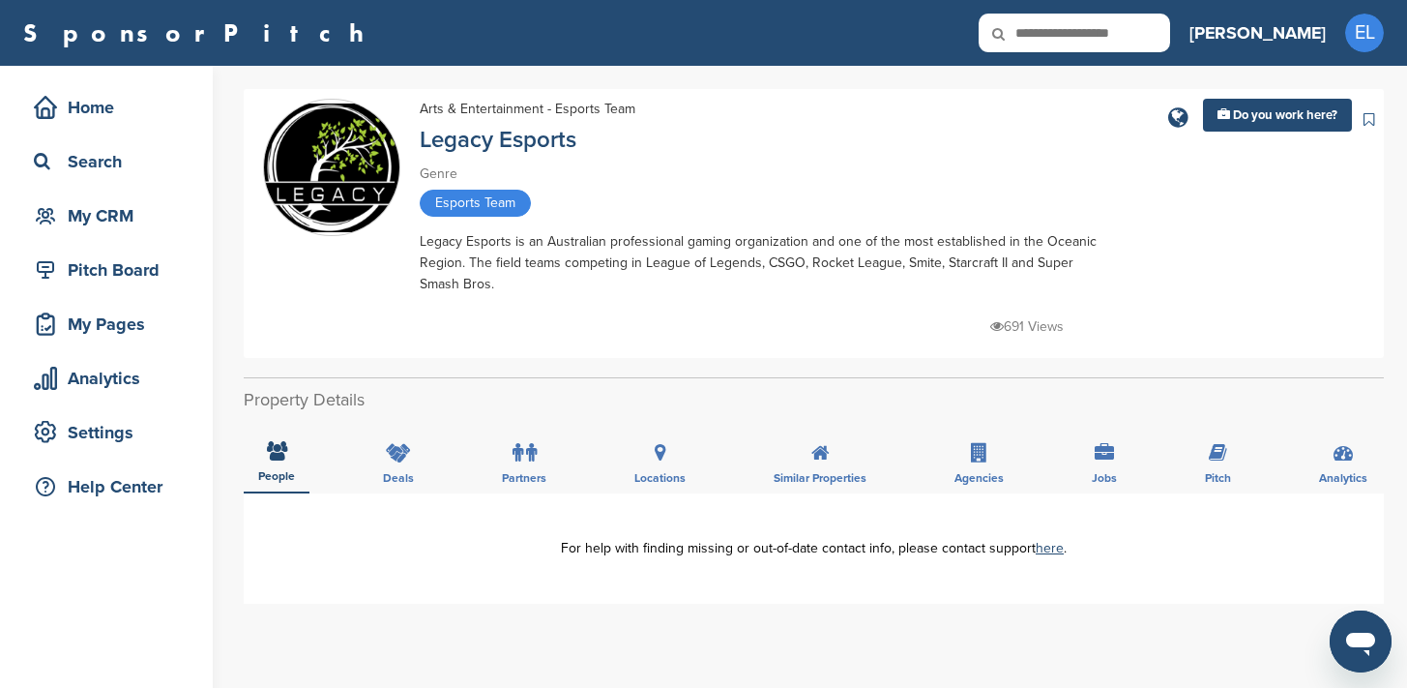
click at [1366, 115] on icon at bounding box center [1368, 119] width 11 height 15
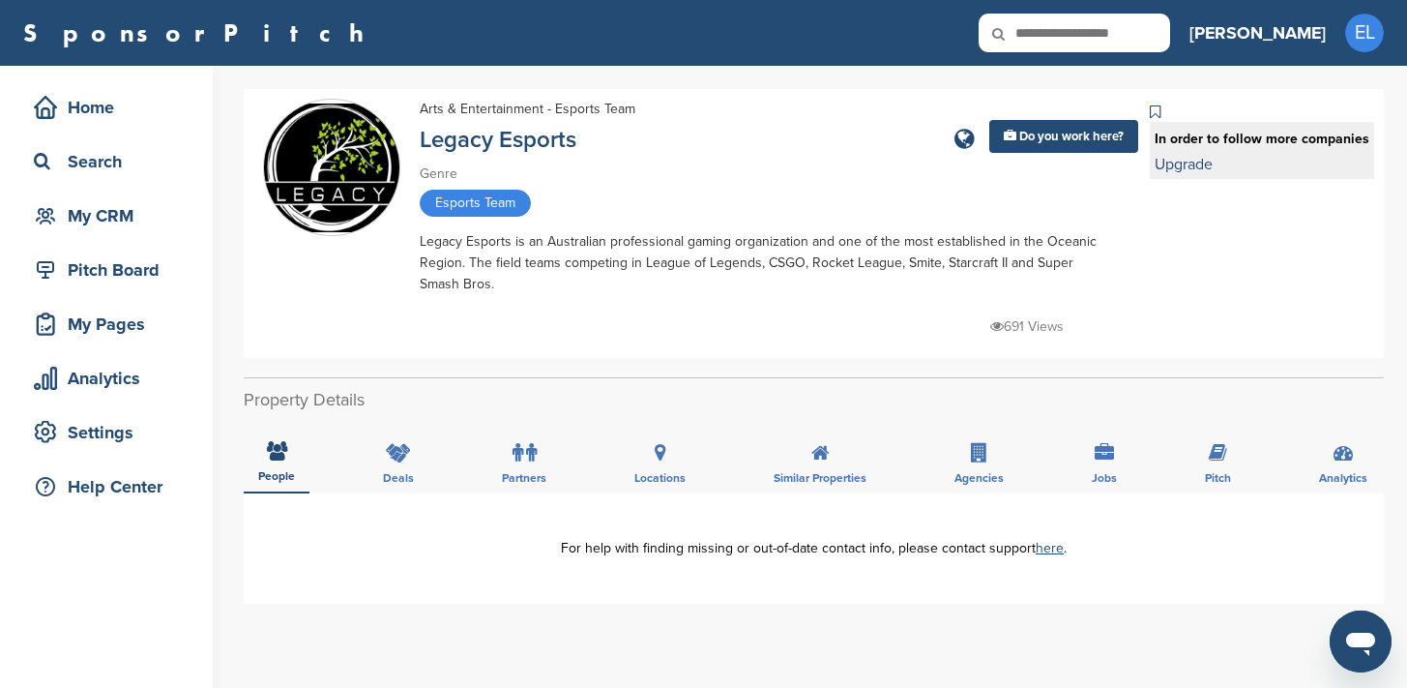
click at [1087, 179] on div "Genre" at bounding box center [758, 173] width 677 height 21
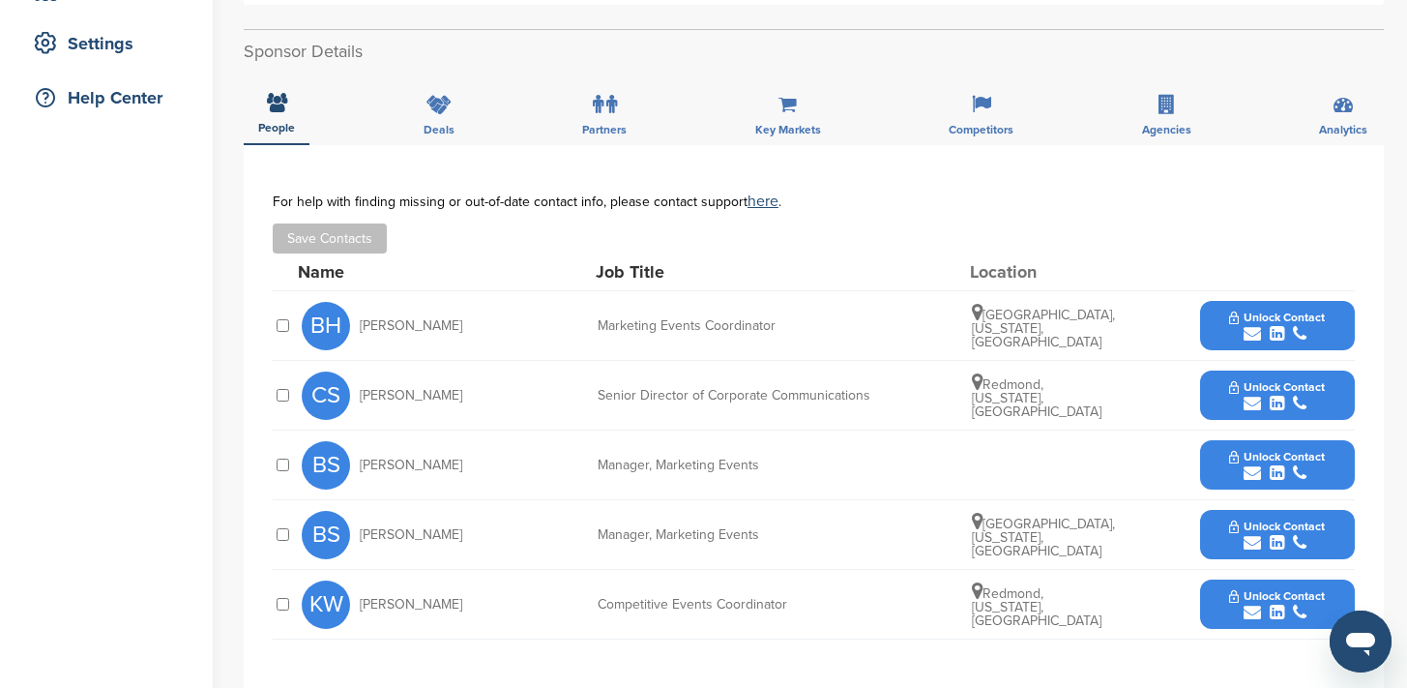
scroll to position [392, 0]
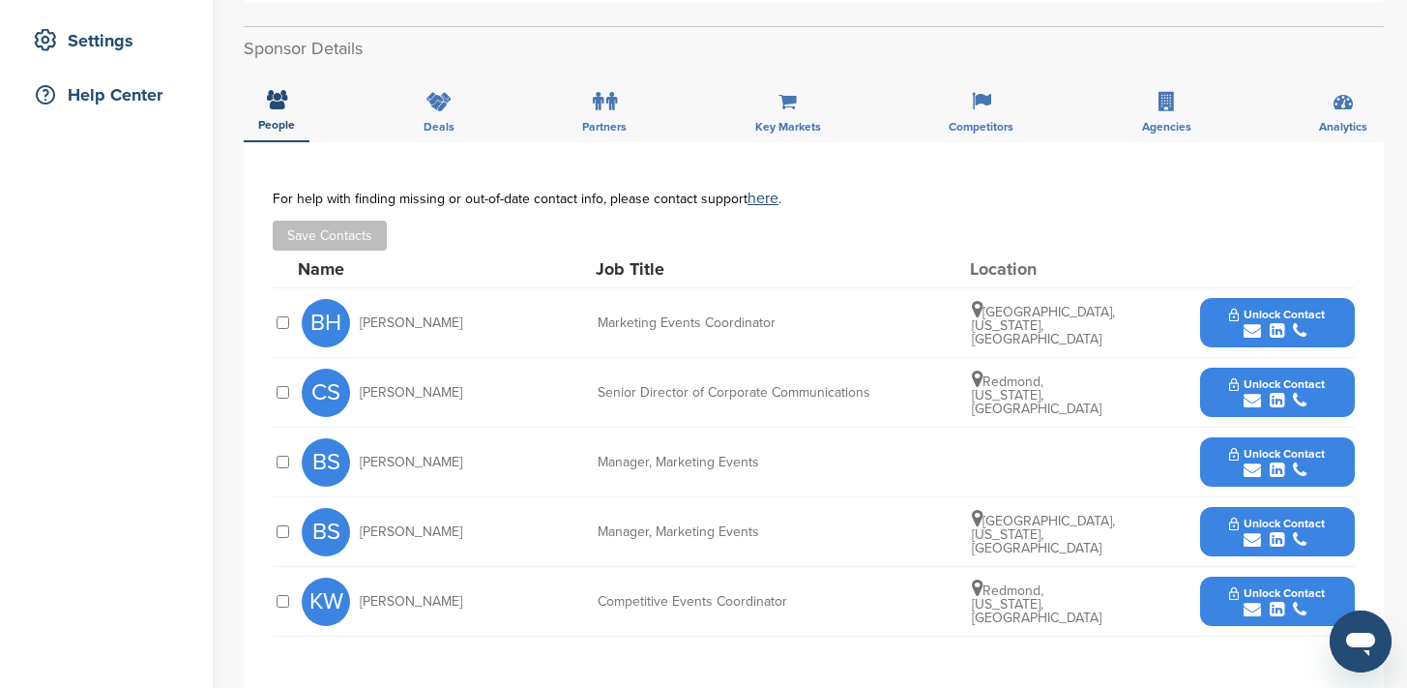
click at [1254, 614] on icon "submit" at bounding box center [1251, 608] width 17 height 17
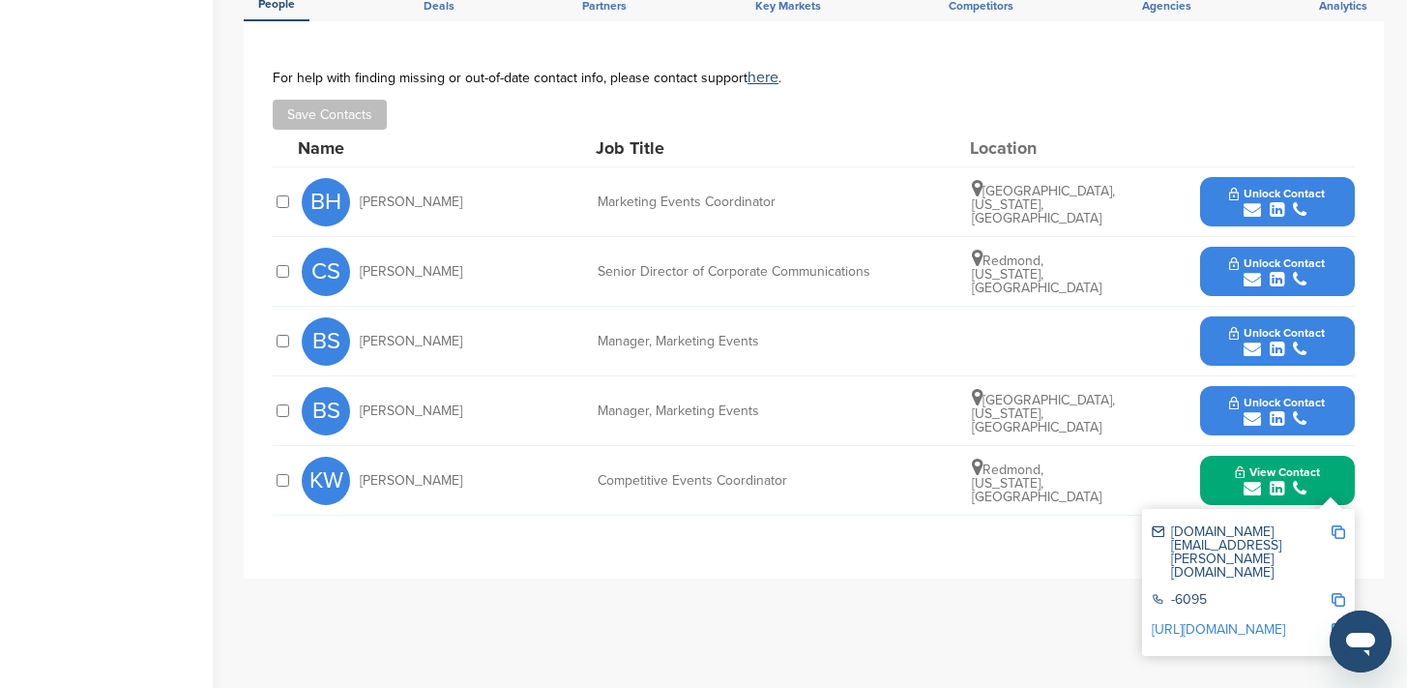
scroll to position [513, 0]
click at [1083, 529] on div "**********" at bounding box center [814, 299] width 1082 height 460
click at [1360, 461] on div "**********" at bounding box center [814, 298] width 1140 height 557
click at [1335, 465] on button "View Contact" at bounding box center [1278, 480] width 132 height 58
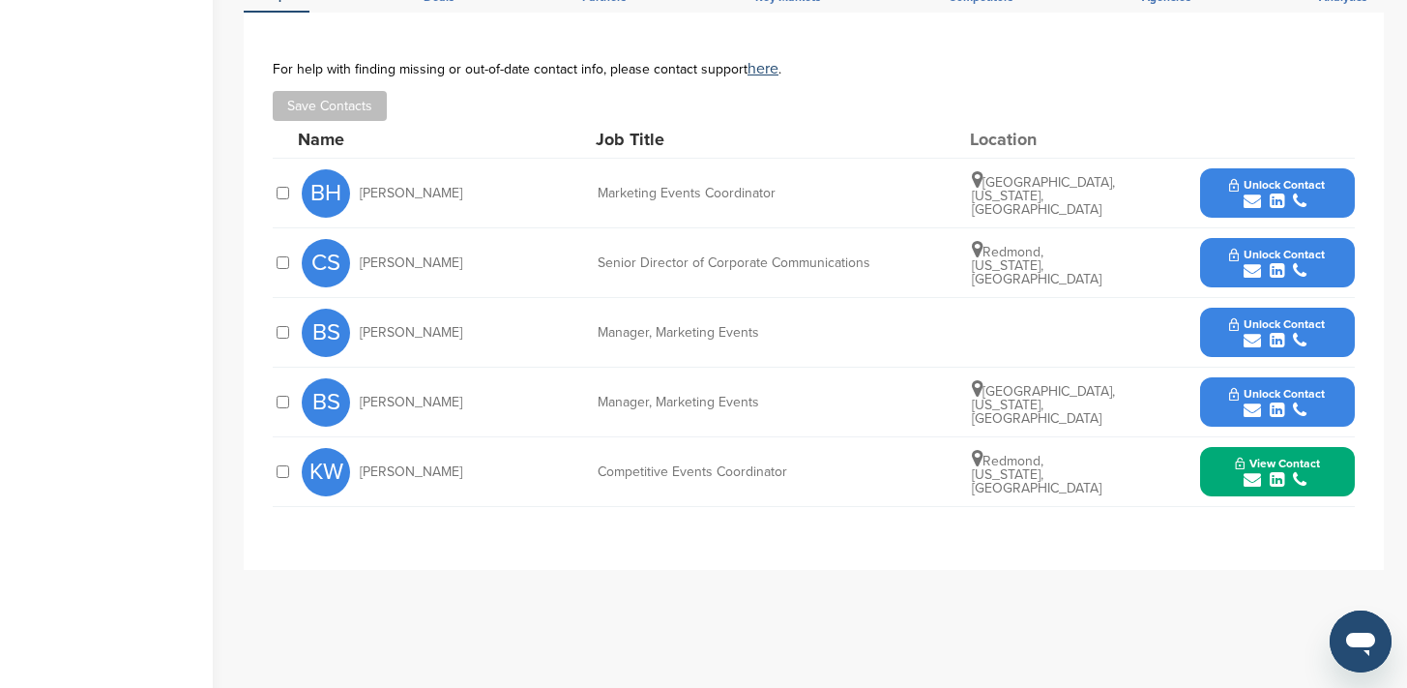
scroll to position [523, 0]
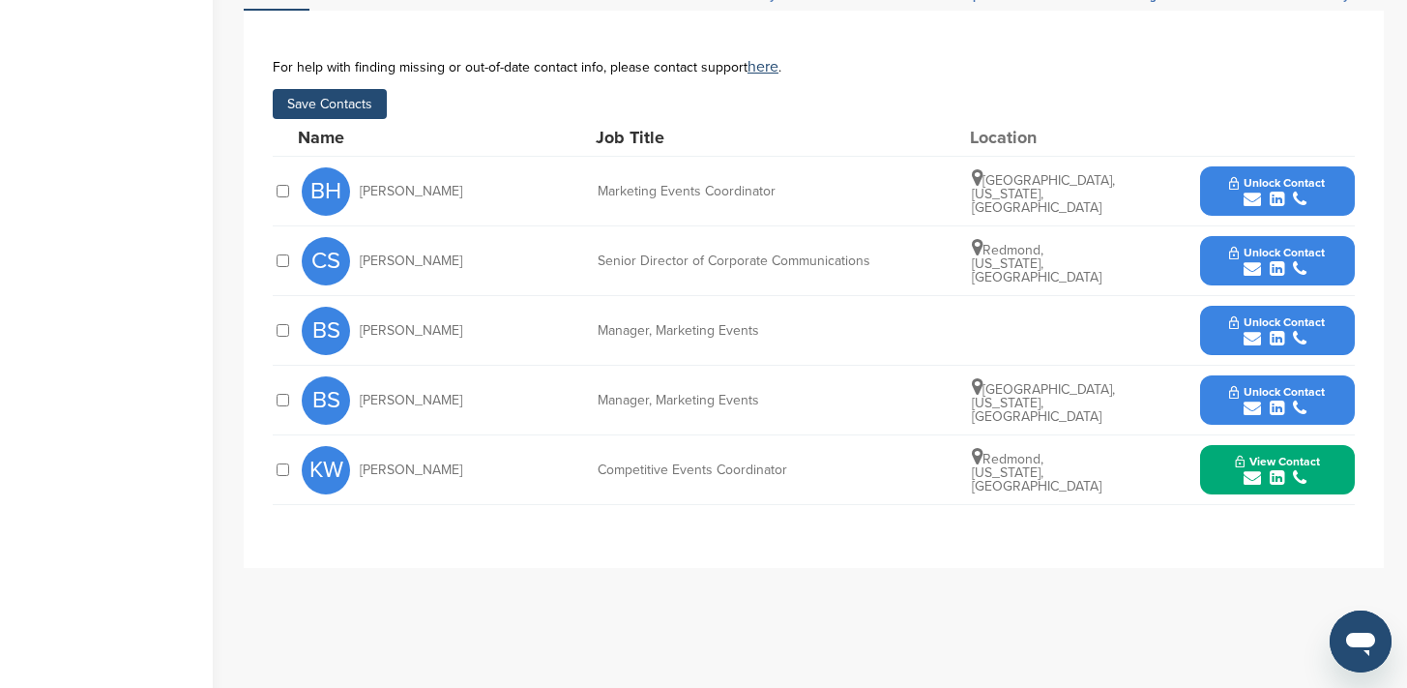
click at [342, 102] on button "Save Contacts" at bounding box center [330, 104] width 114 height 30
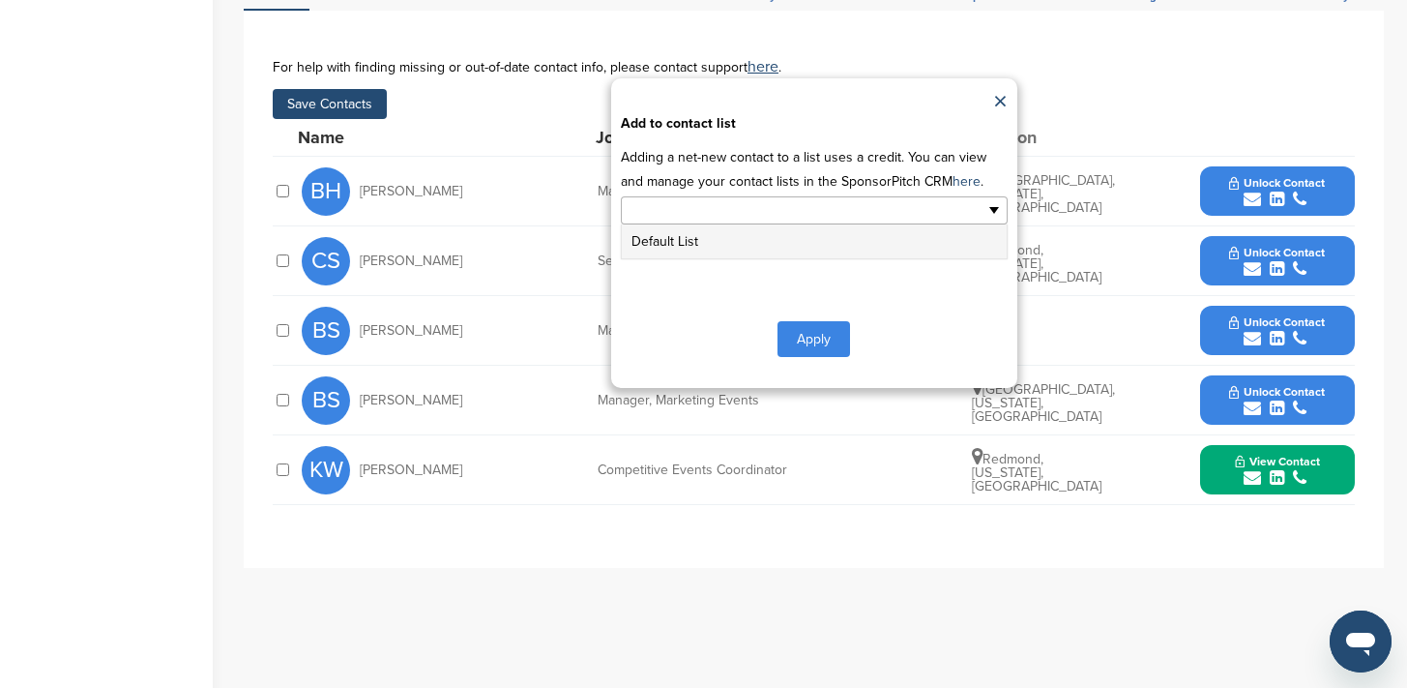
click at [855, 222] on ul at bounding box center [814, 210] width 387 height 28
click at [658, 245] on li "Default List" at bounding box center [814, 241] width 385 height 34
click at [716, 211] on link at bounding box center [716, 213] width 12 height 12
type input "**********"
click at [807, 348] on button "Apply" at bounding box center [813, 339] width 73 height 36
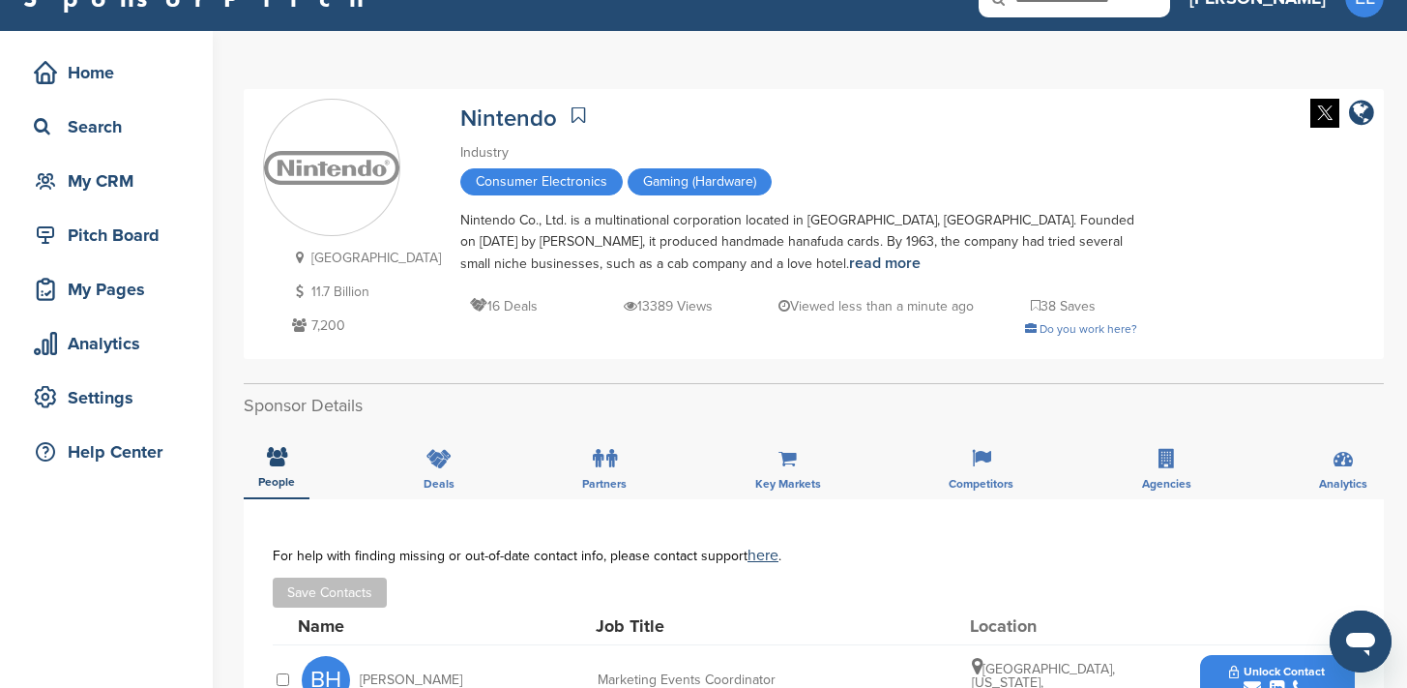
scroll to position [33, 0]
